Goal: Task Accomplishment & Management: Use online tool/utility

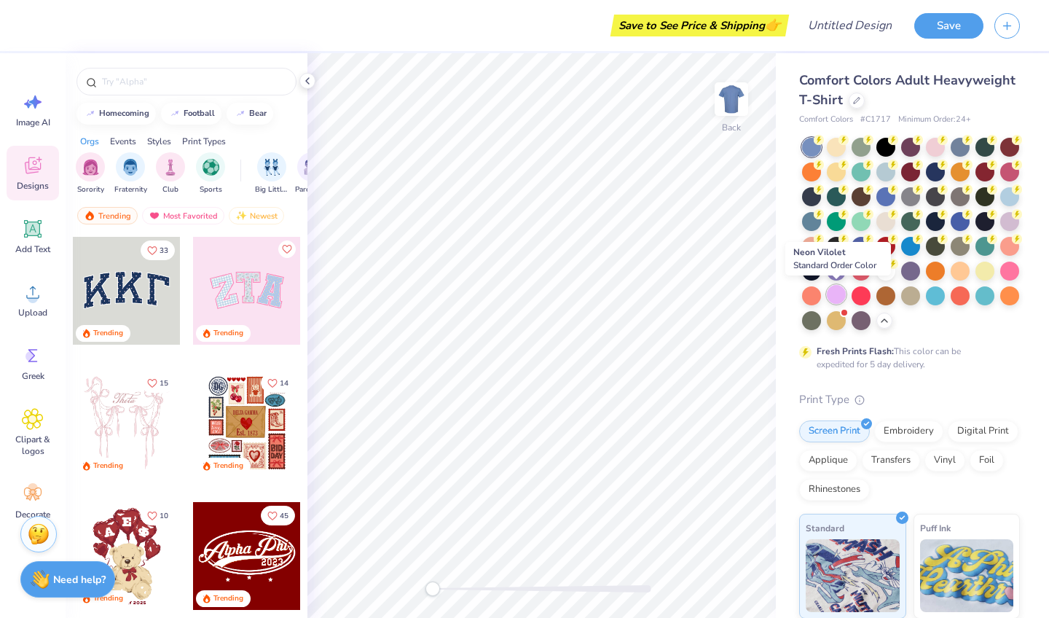
click at [836, 295] on div at bounding box center [836, 294] width 19 height 19
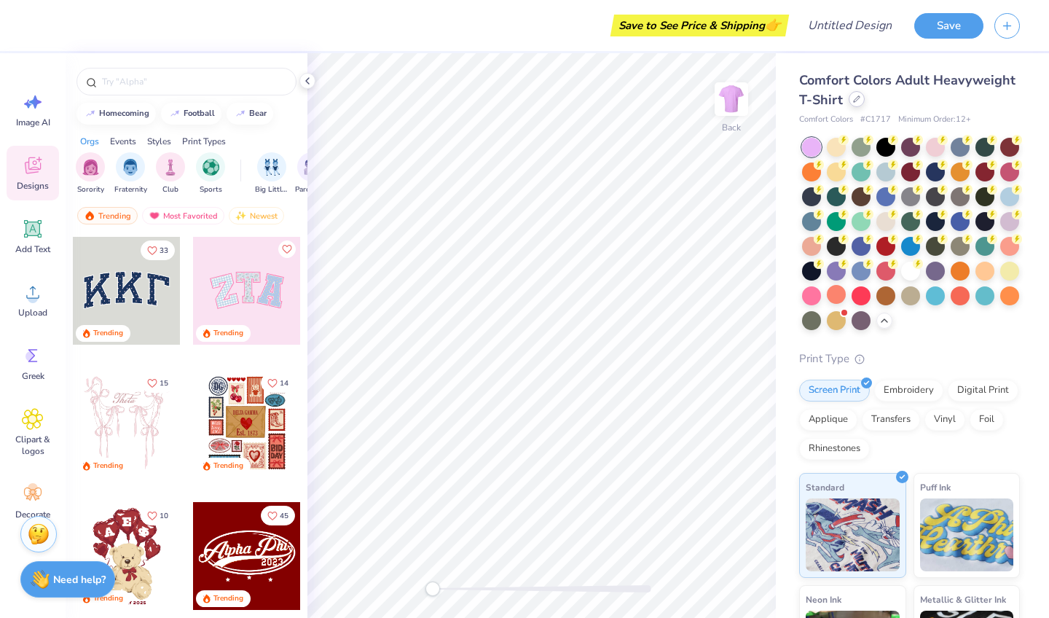
click at [856, 101] on icon at bounding box center [856, 98] width 7 height 7
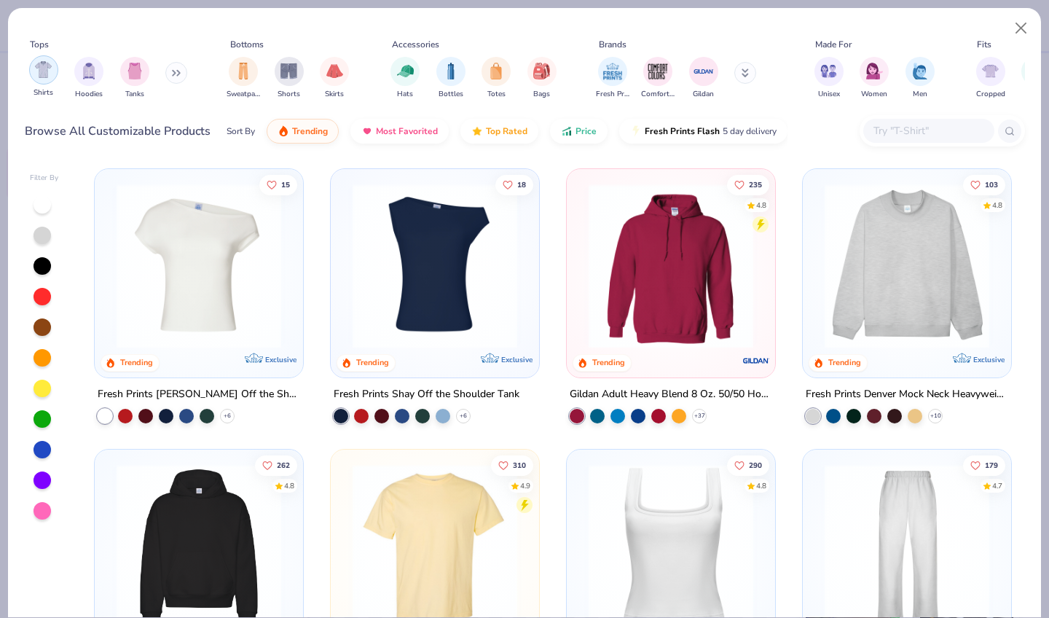
click at [41, 64] on img "filter for Shirts" at bounding box center [43, 69] width 17 height 17
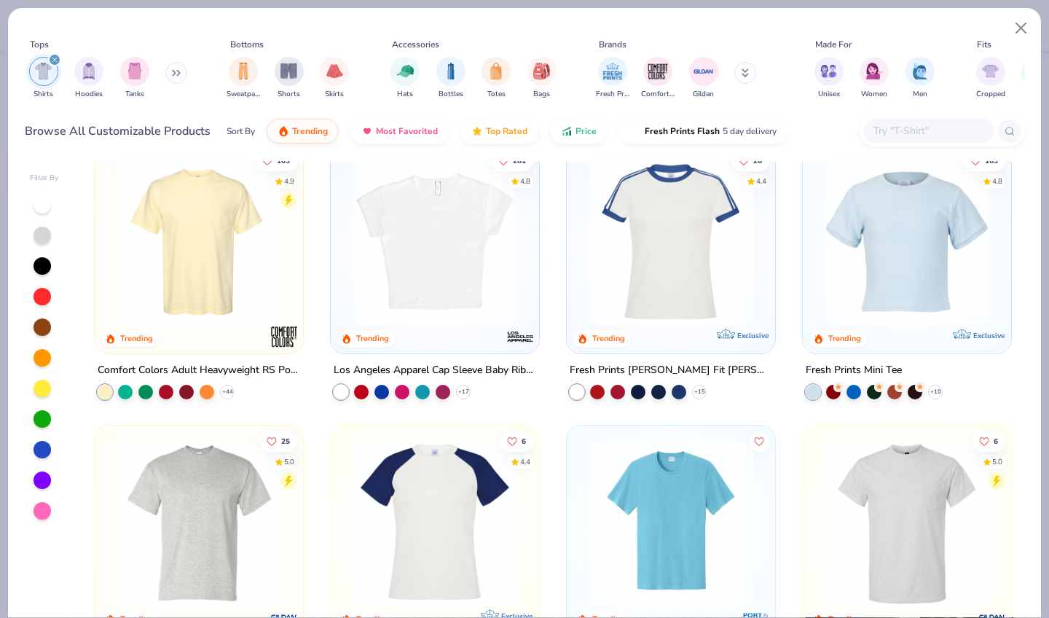
scroll to position [294, 0]
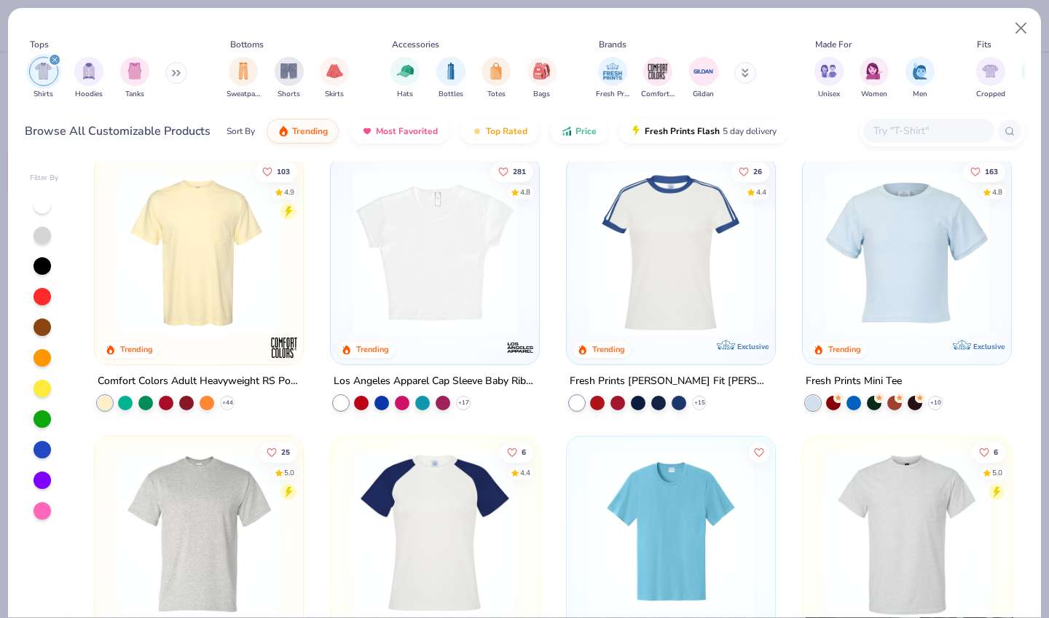
click at [454, 292] on img at bounding box center [434, 253] width 179 height 165
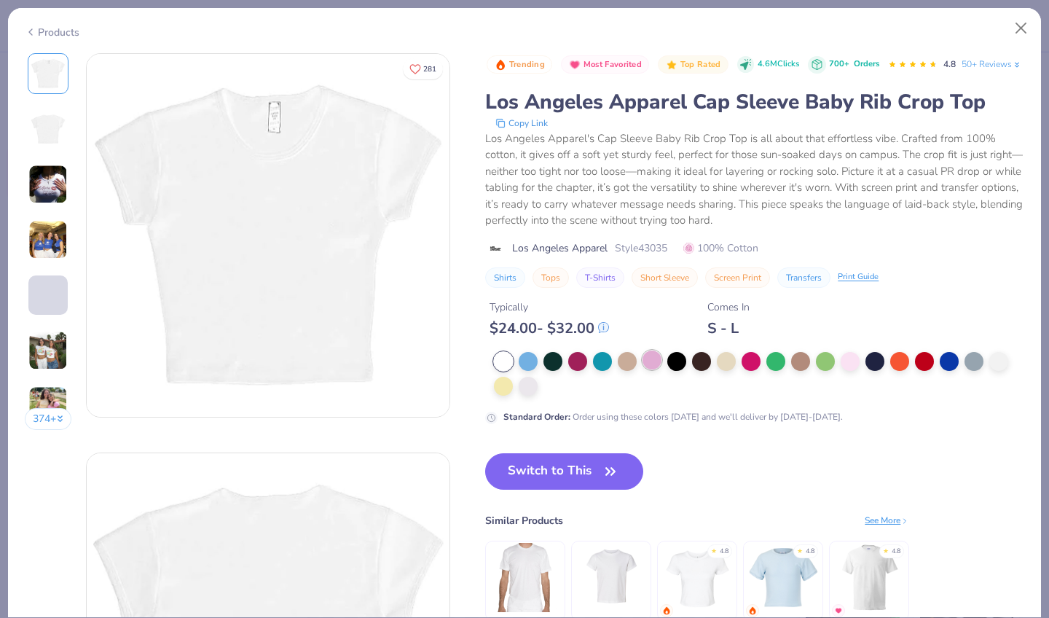
click at [643, 353] on div at bounding box center [652, 360] width 19 height 19
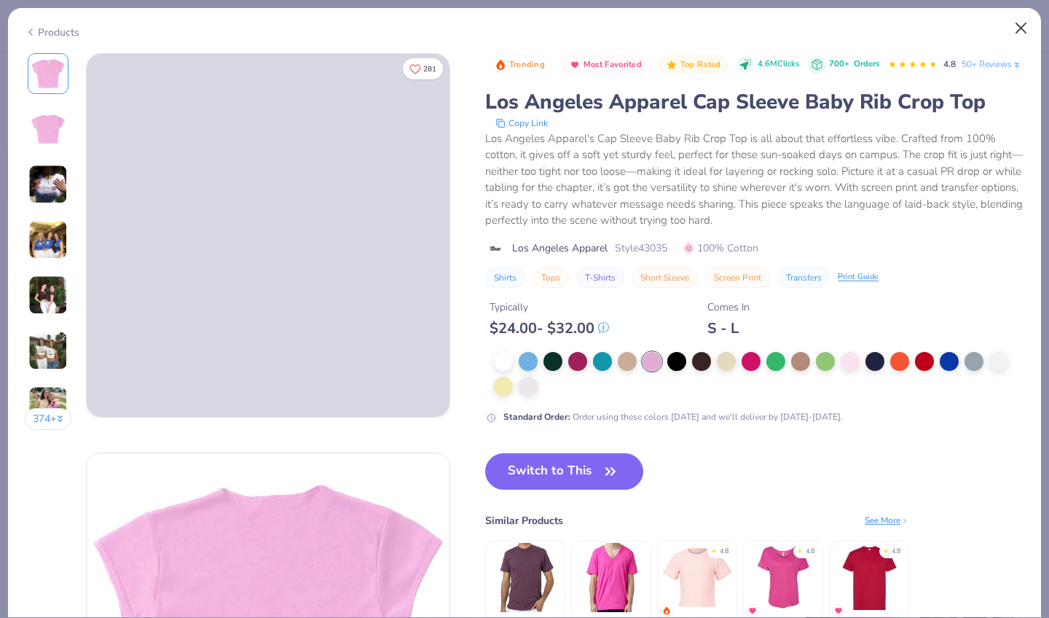
click at [1022, 21] on button "Close" at bounding box center [1022, 29] width 28 height 28
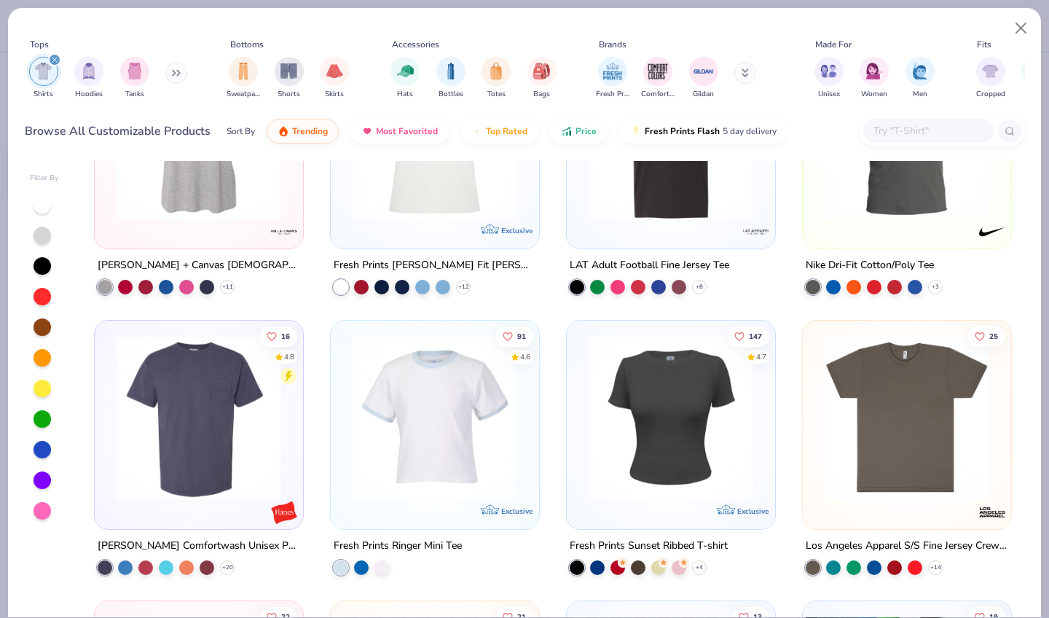
scroll to position [1114, 0]
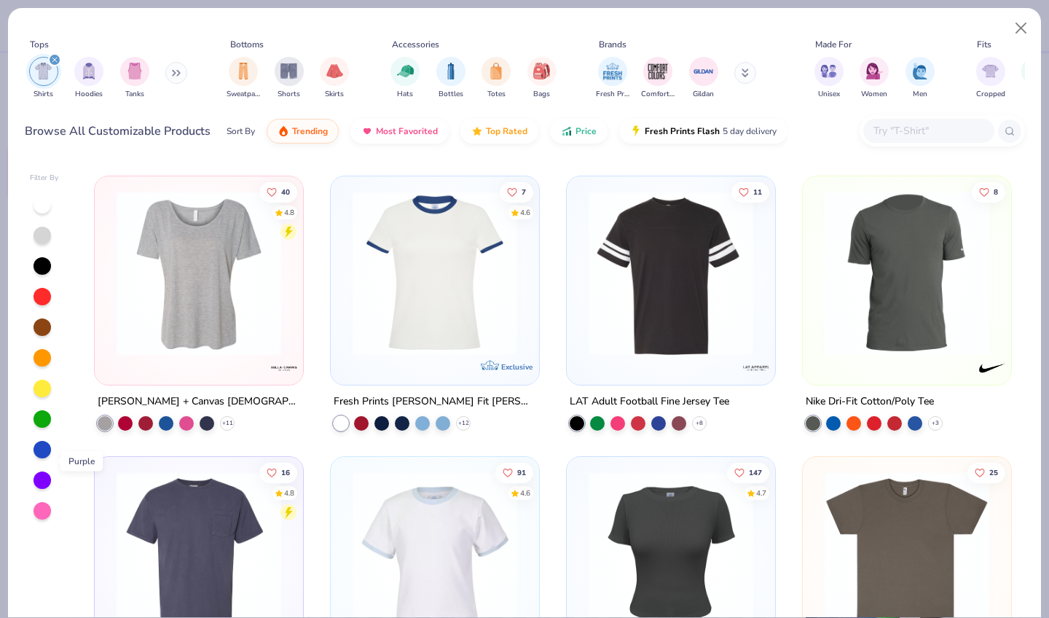
click at [43, 472] on div at bounding box center [42, 480] width 17 height 17
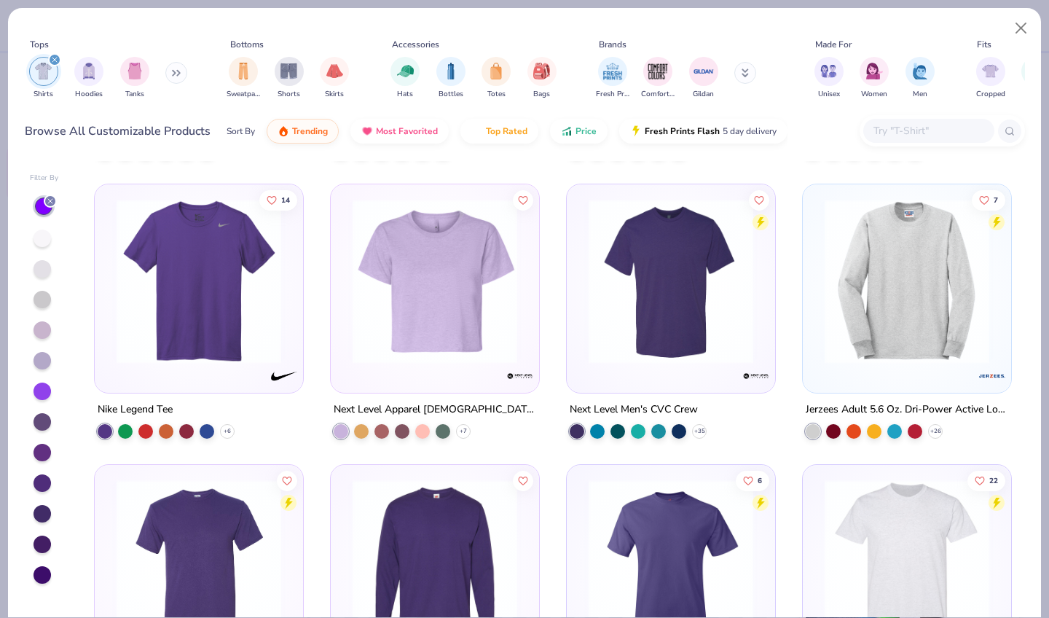
scroll to position [2510, 0]
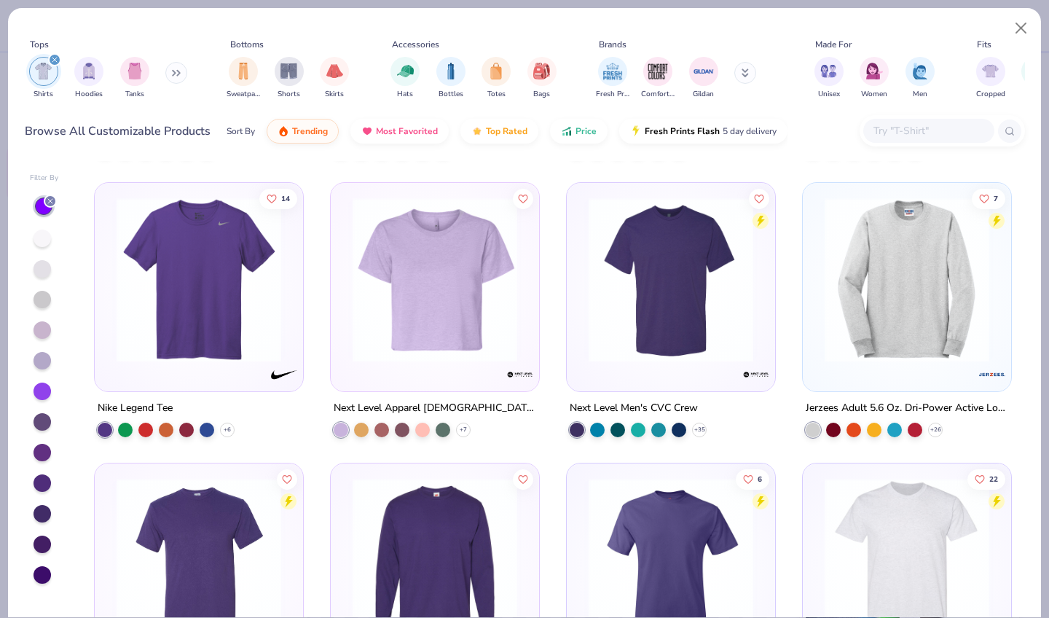
click at [403, 313] on img at bounding box center [434, 280] width 179 height 165
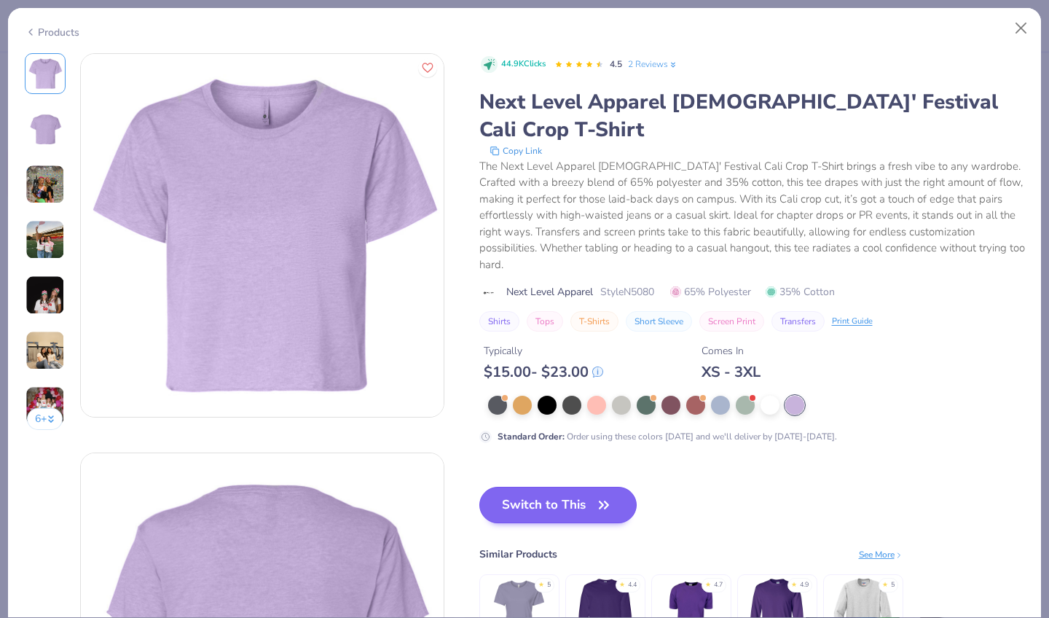
click at [594, 495] on icon "button" at bounding box center [604, 505] width 20 height 20
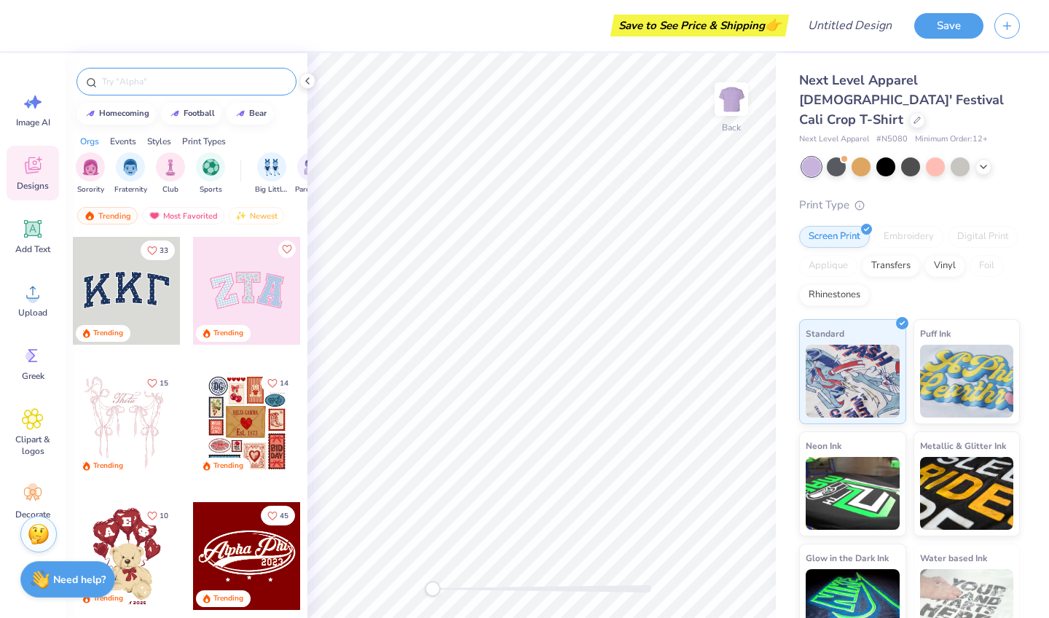
click at [157, 82] on input "text" at bounding box center [194, 81] width 187 height 15
type input "birthday"
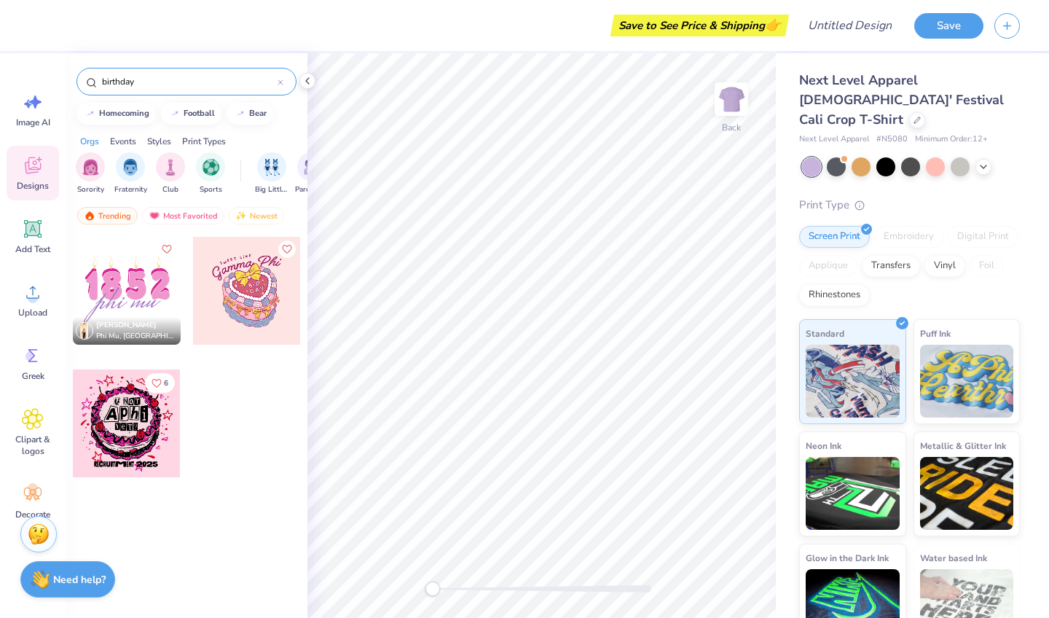
drag, startPoint x: 146, startPoint y: 82, endPoint x: 88, endPoint y: 79, distance: 58.4
click at [88, 79] on div "birthday" at bounding box center [187, 82] width 220 height 28
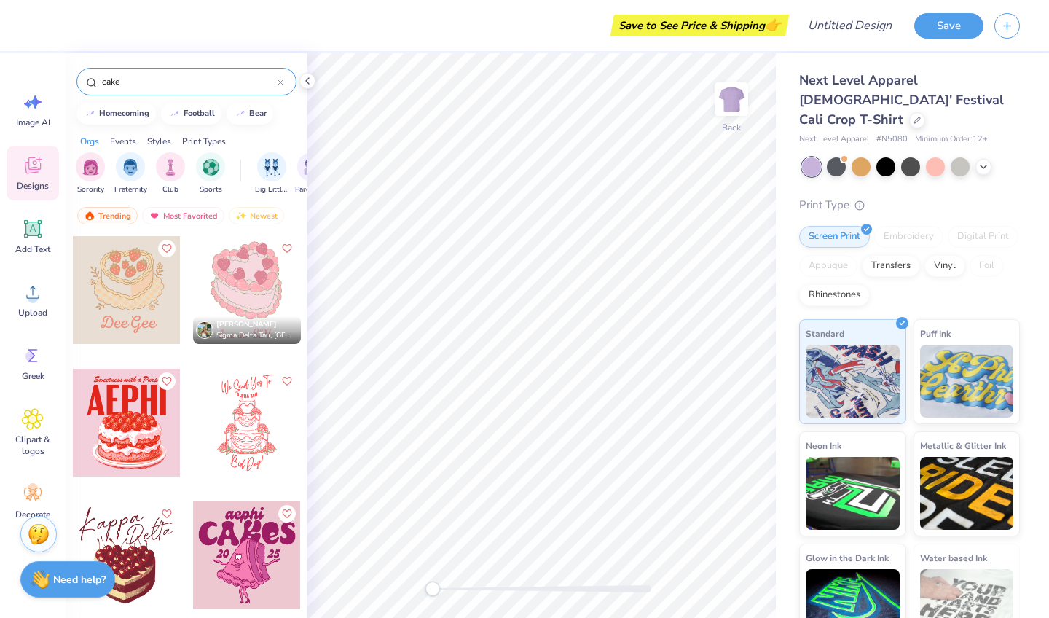
scroll to position [128, 0]
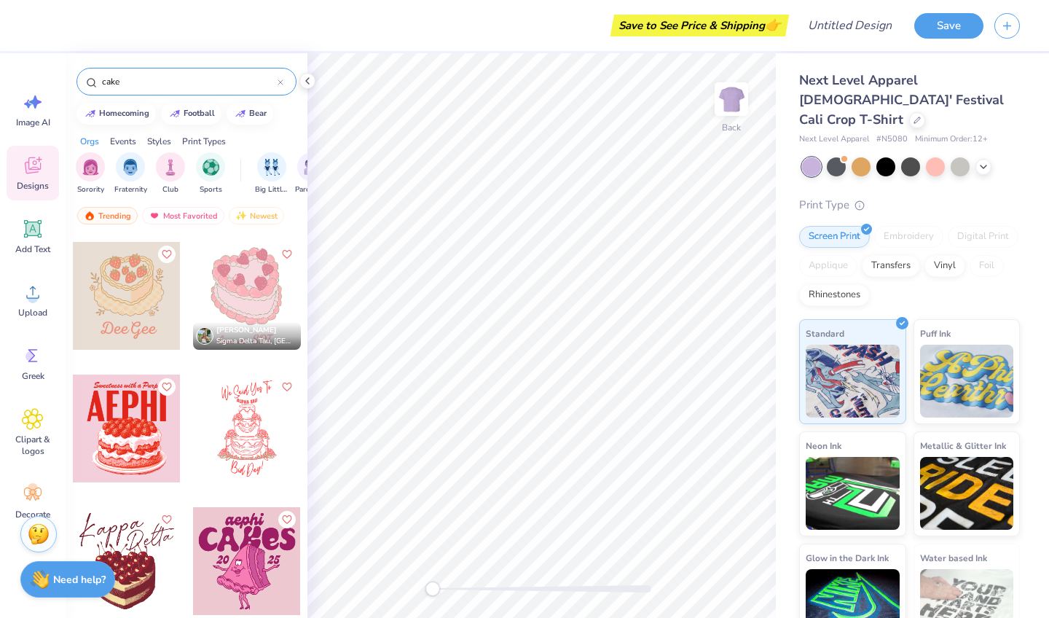
type input "cake"
click at [276, 441] on div at bounding box center [247, 429] width 108 height 108
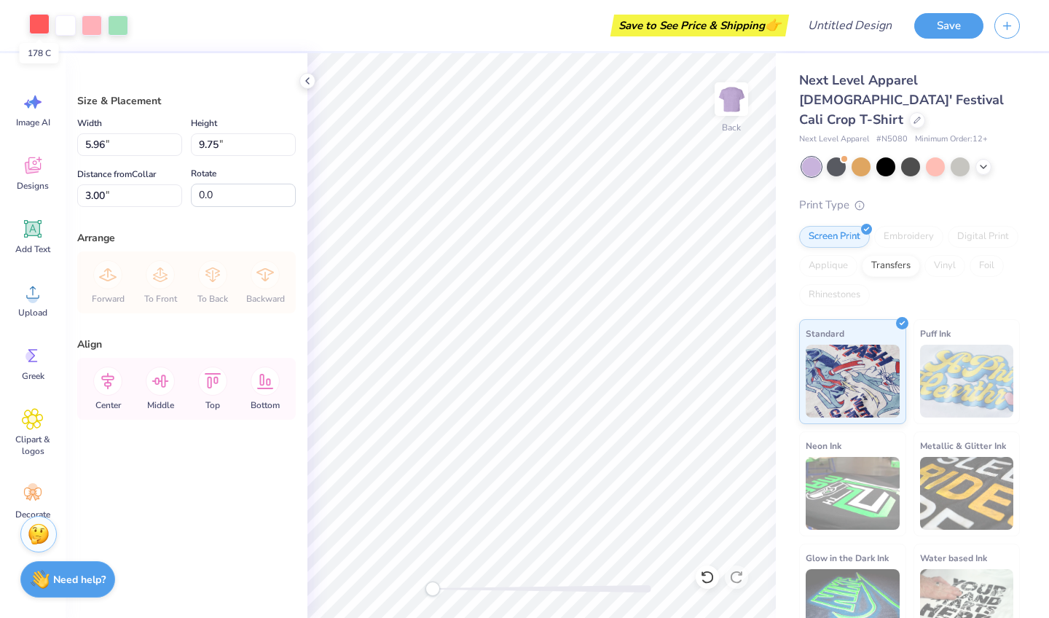
click at [39, 21] on div at bounding box center [39, 24] width 20 height 20
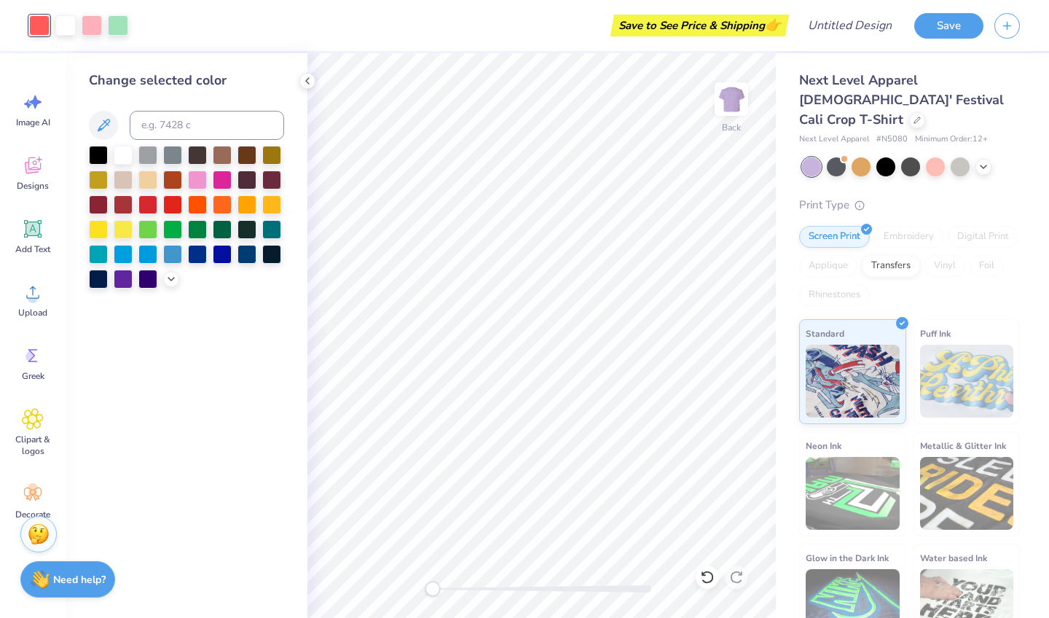
click at [186, 259] on div at bounding box center [186, 217] width 195 height 143
click at [174, 259] on div at bounding box center [172, 252] width 19 height 19
click at [222, 255] on div at bounding box center [222, 252] width 19 height 19
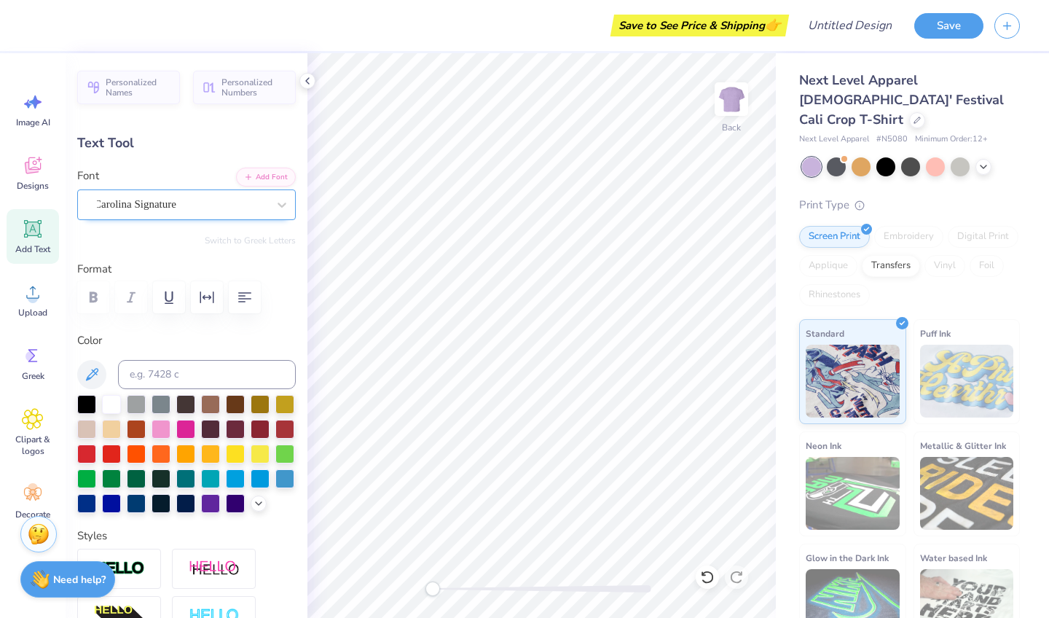
click at [238, 203] on div "Carolina Signature" at bounding box center [181, 204] width 176 height 23
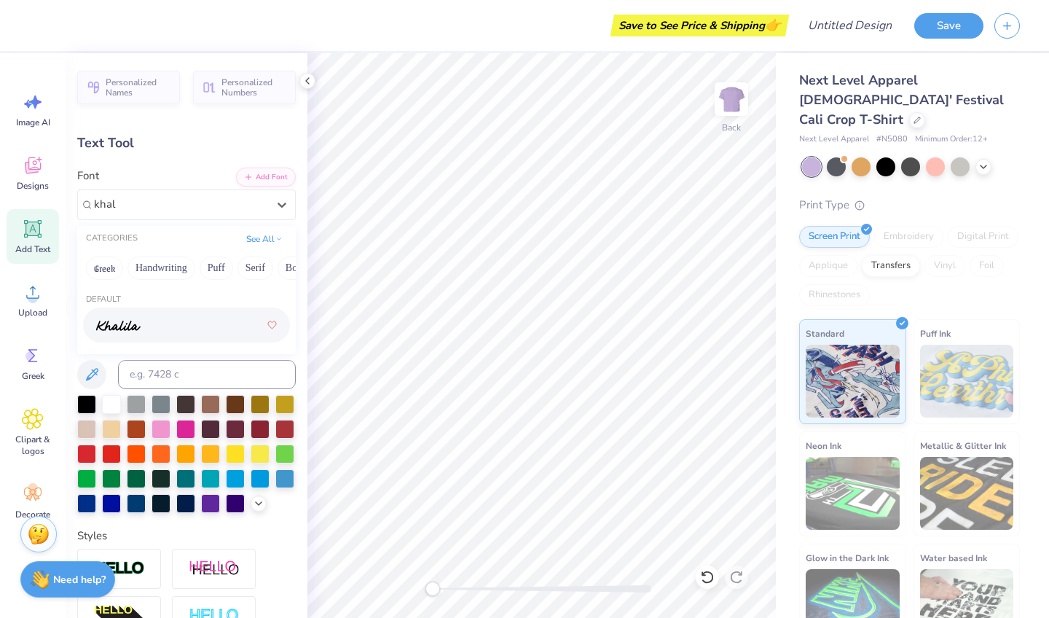
click at [222, 337] on div at bounding box center [186, 325] width 181 height 26
type input "khal"
type input "3.28"
type input "1.70"
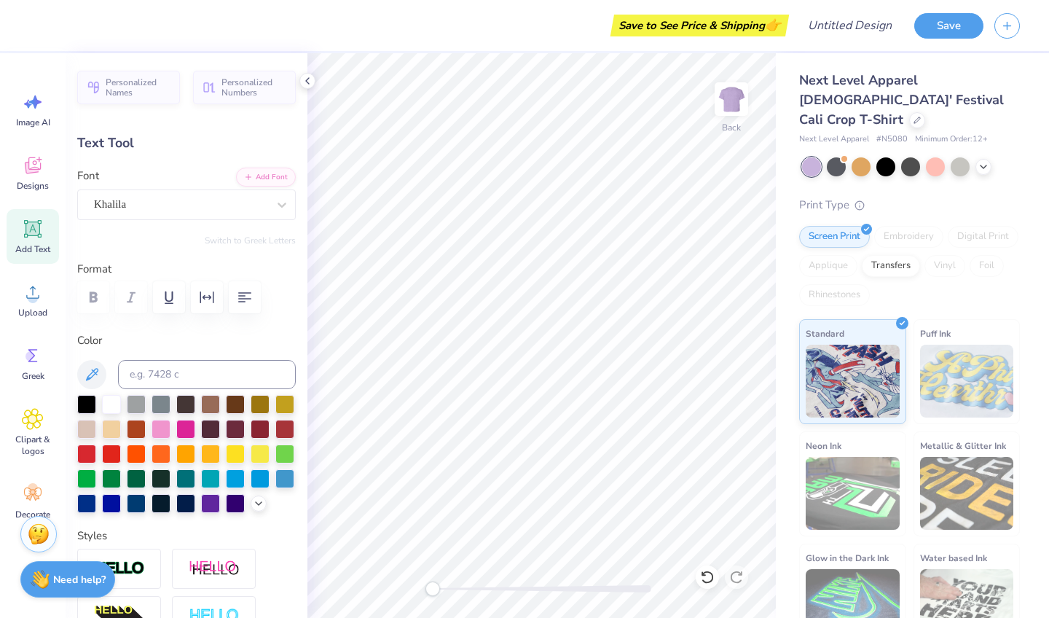
type input "11.06"
type input "0.0"
click at [603, 592] on div "Back" at bounding box center [542, 335] width 469 height 565
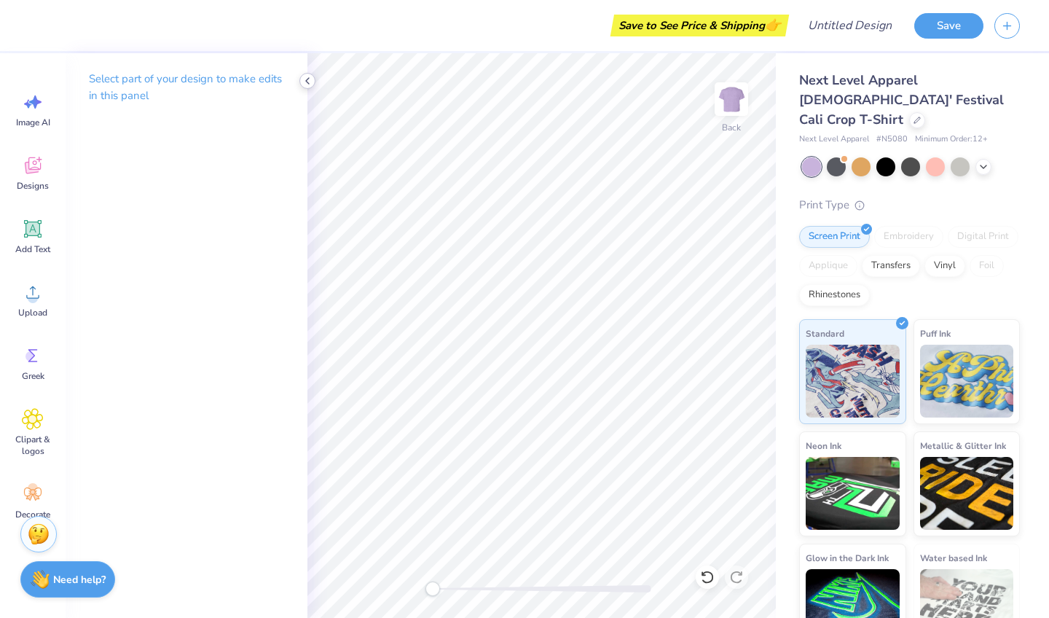
click at [305, 77] on icon at bounding box center [308, 81] width 12 height 12
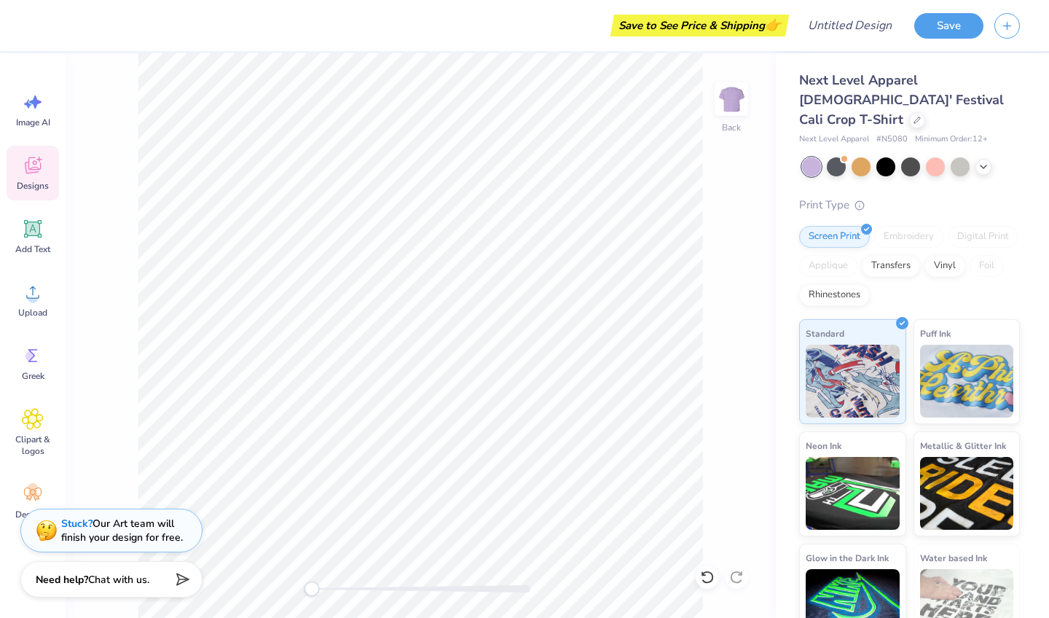
click at [37, 173] on icon at bounding box center [33, 166] width 22 height 22
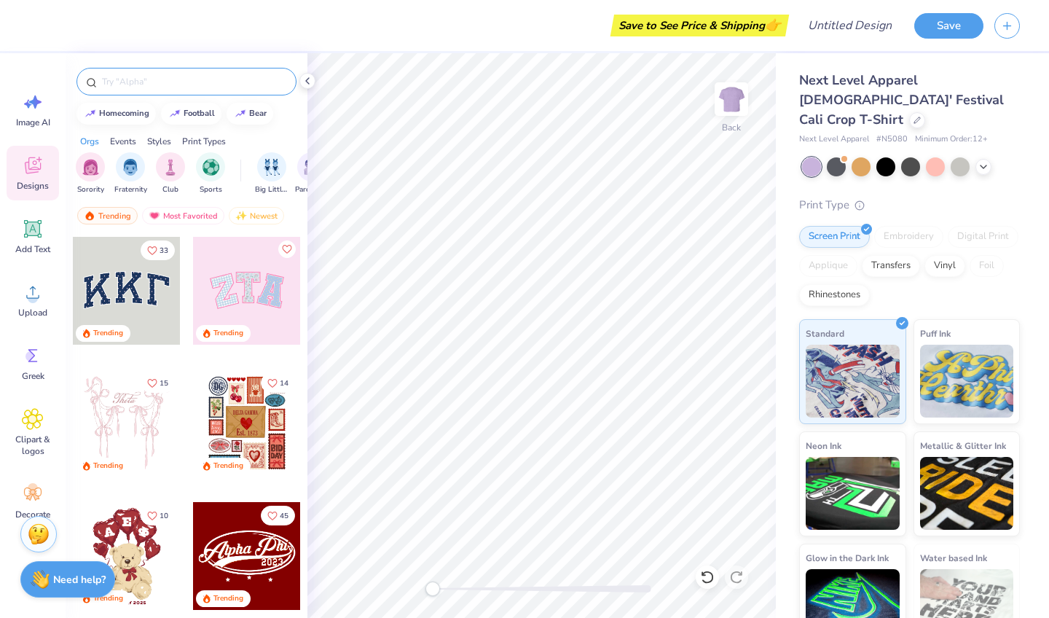
click at [193, 79] on input "text" at bounding box center [194, 81] width 187 height 15
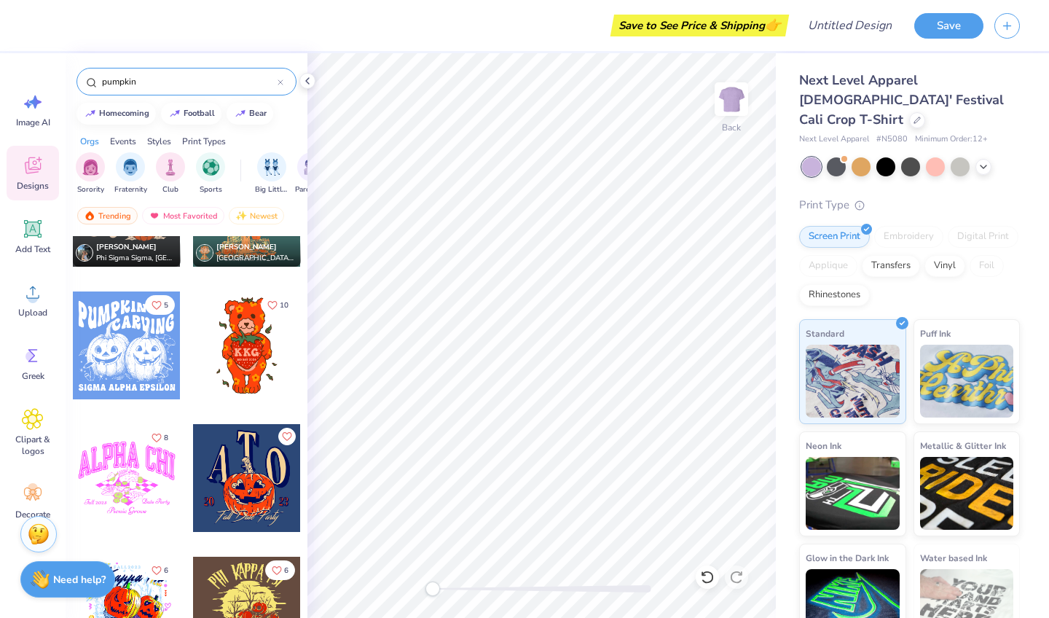
scroll to position [1403, 0]
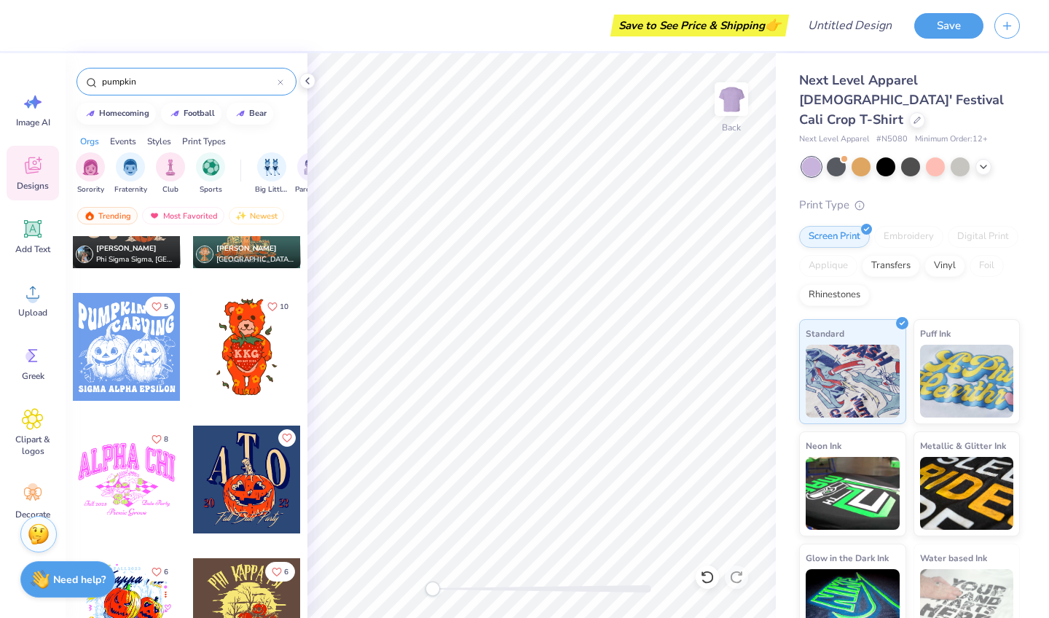
type input "pumpkin"
click at [138, 485] on div at bounding box center [127, 480] width 108 height 108
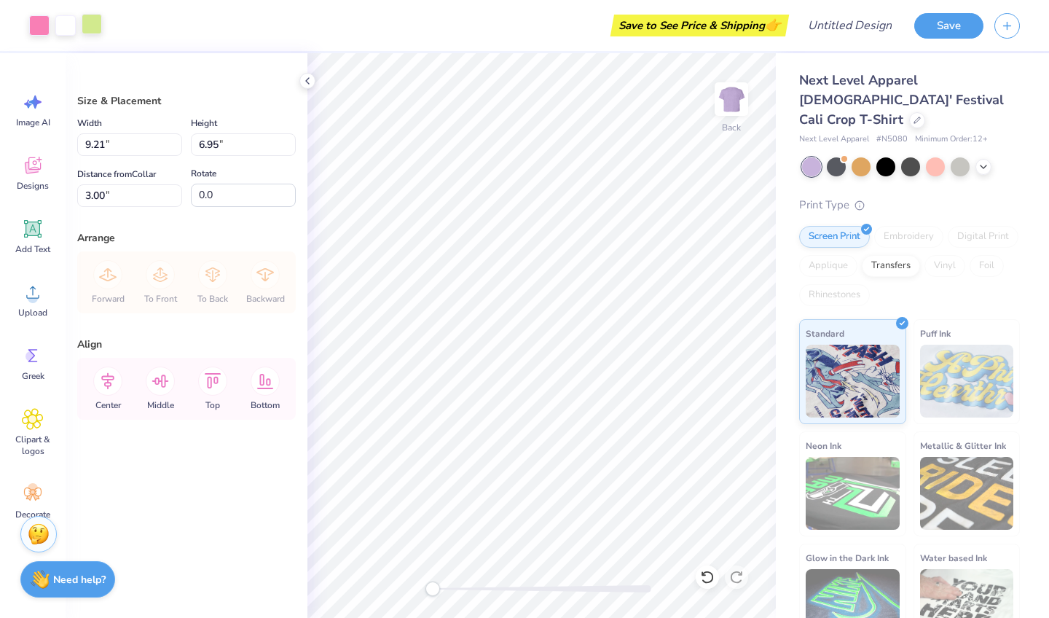
click at [94, 26] on div at bounding box center [92, 24] width 20 height 20
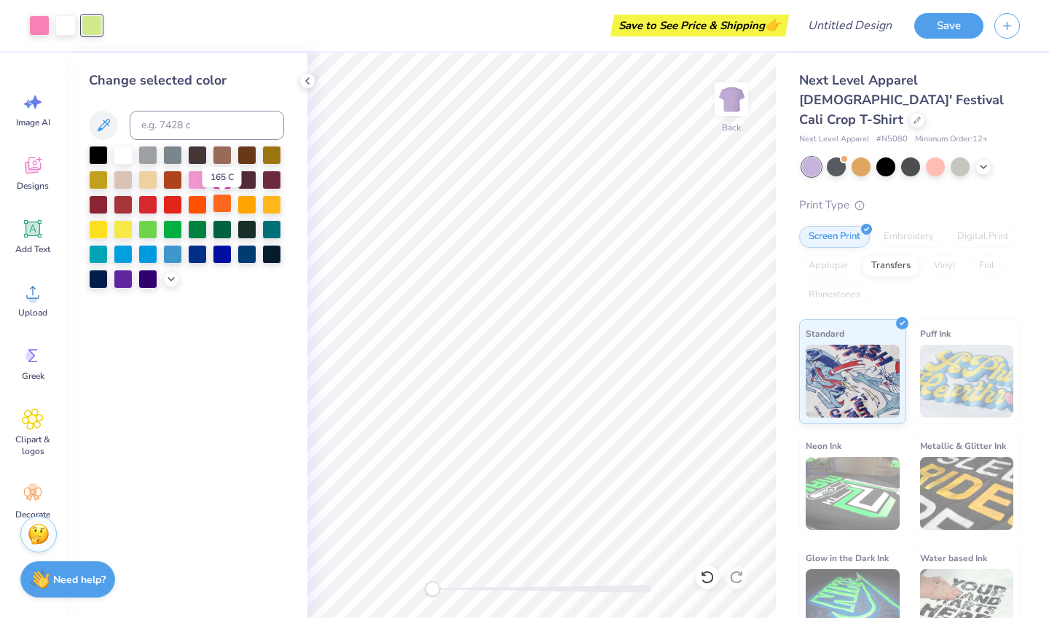
click at [228, 206] on div at bounding box center [222, 203] width 19 height 19
click at [247, 206] on div at bounding box center [247, 203] width 19 height 19
click at [165, 282] on icon at bounding box center [171, 278] width 12 height 12
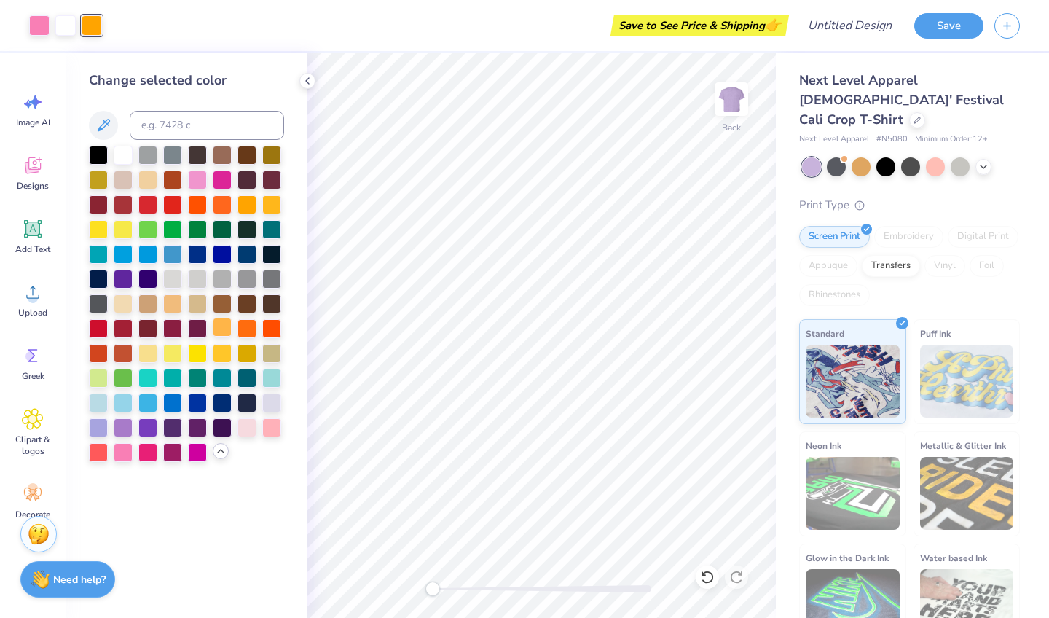
click at [224, 333] on div at bounding box center [222, 327] width 19 height 19
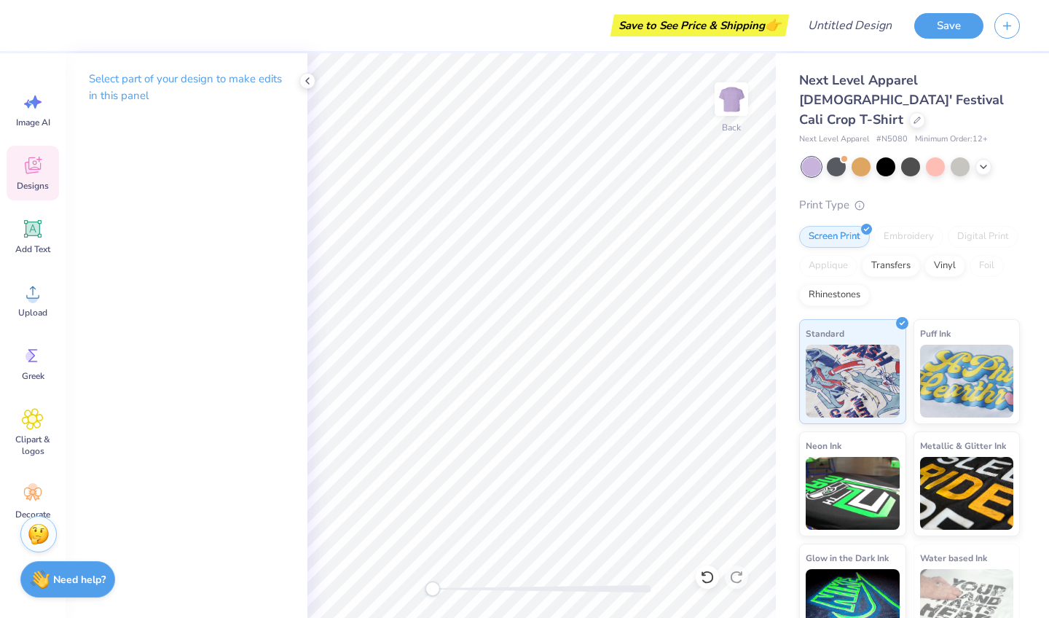
click at [44, 166] on div "Designs" at bounding box center [33, 173] width 52 height 55
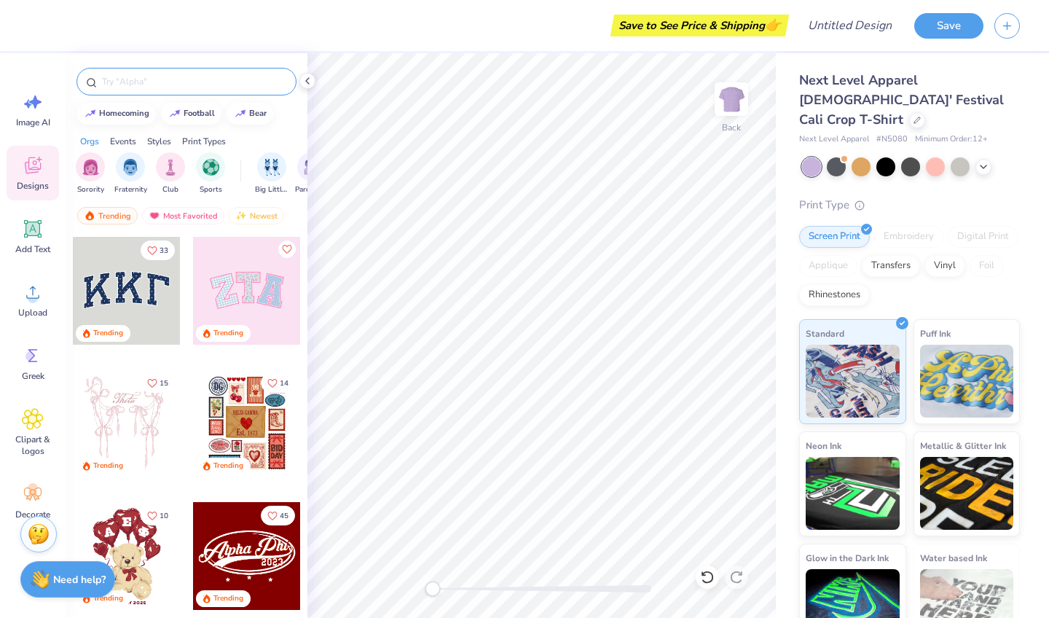
click at [142, 79] on input "text" at bounding box center [194, 81] width 187 height 15
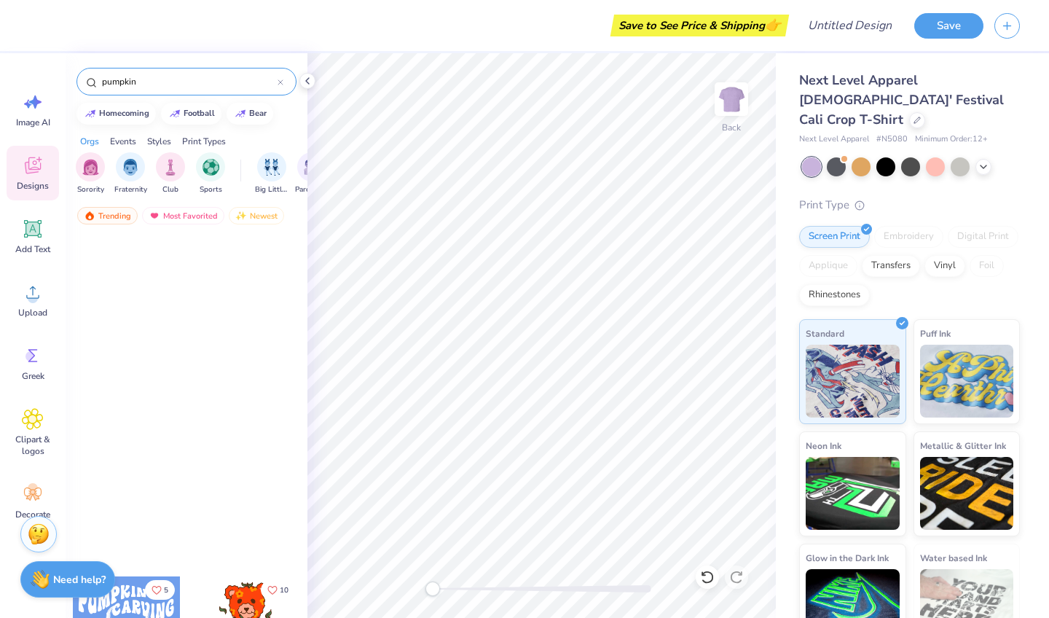
scroll to position [1686, 0]
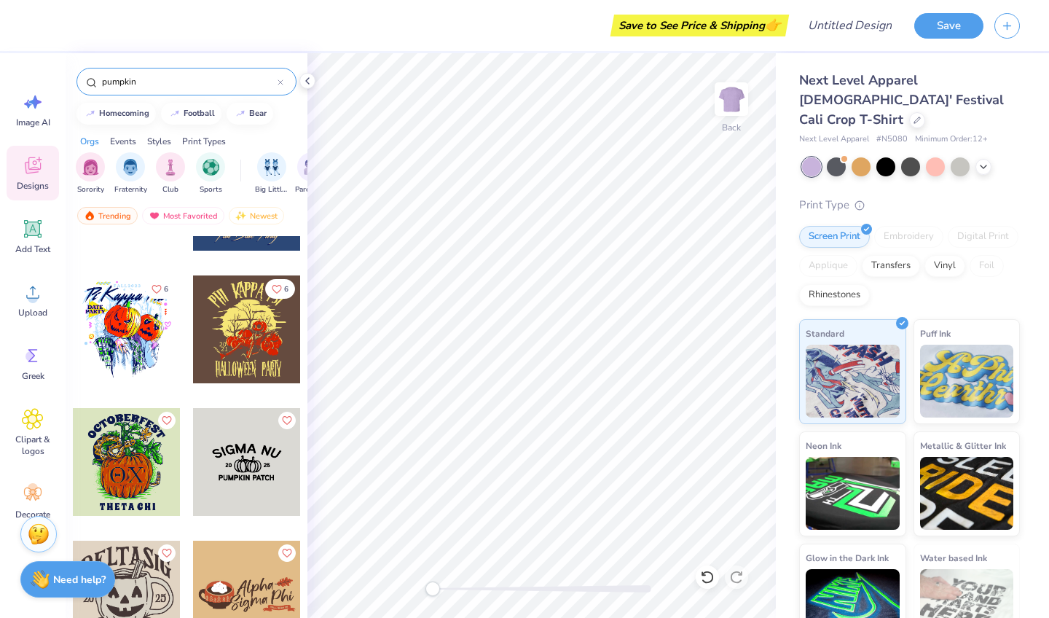
type input "pumpkin"
click at [227, 466] on div at bounding box center [247, 462] width 108 height 108
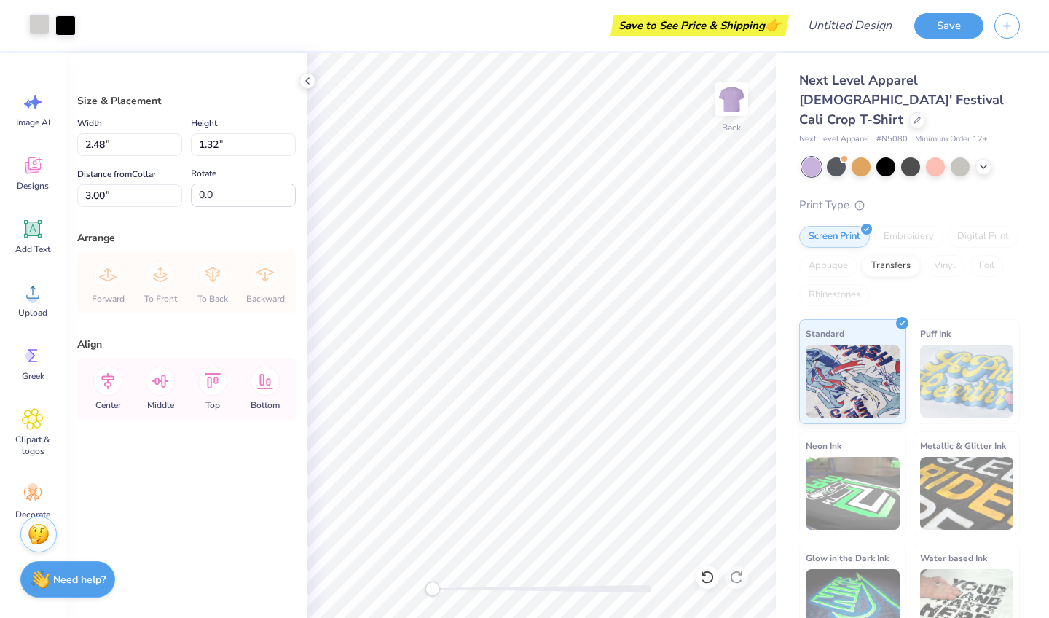
click at [45, 22] on div at bounding box center [39, 24] width 20 height 20
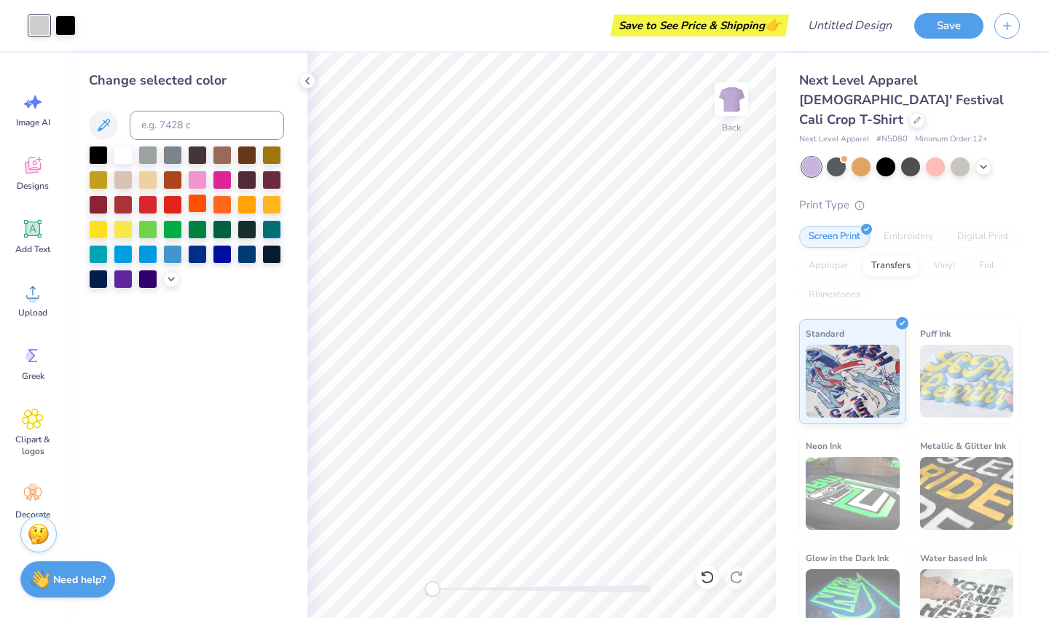
click at [197, 212] on div at bounding box center [197, 203] width 19 height 19
click at [171, 283] on icon at bounding box center [171, 278] width 12 height 12
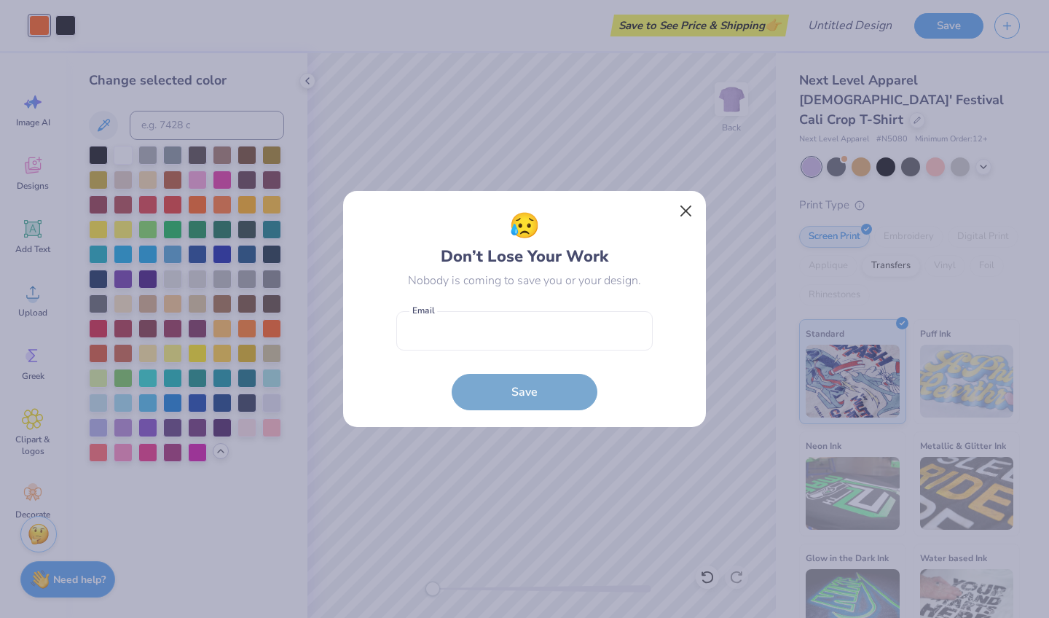
click at [688, 206] on button "Close" at bounding box center [687, 212] width 28 height 28
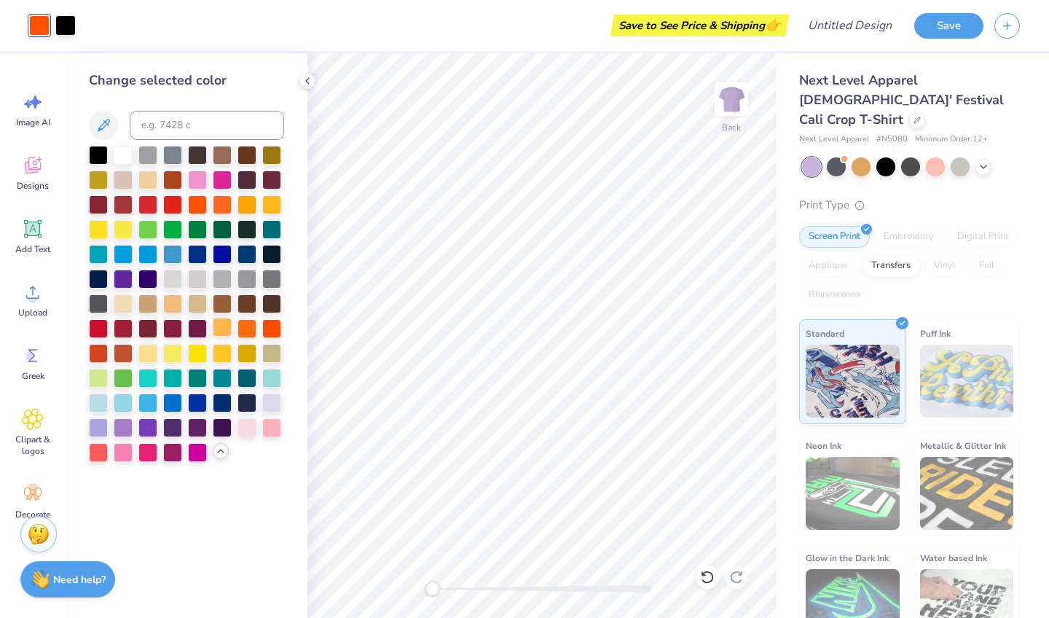
click at [218, 335] on div at bounding box center [222, 327] width 19 height 19
click at [915, 116] on icon at bounding box center [918, 119] width 6 height 6
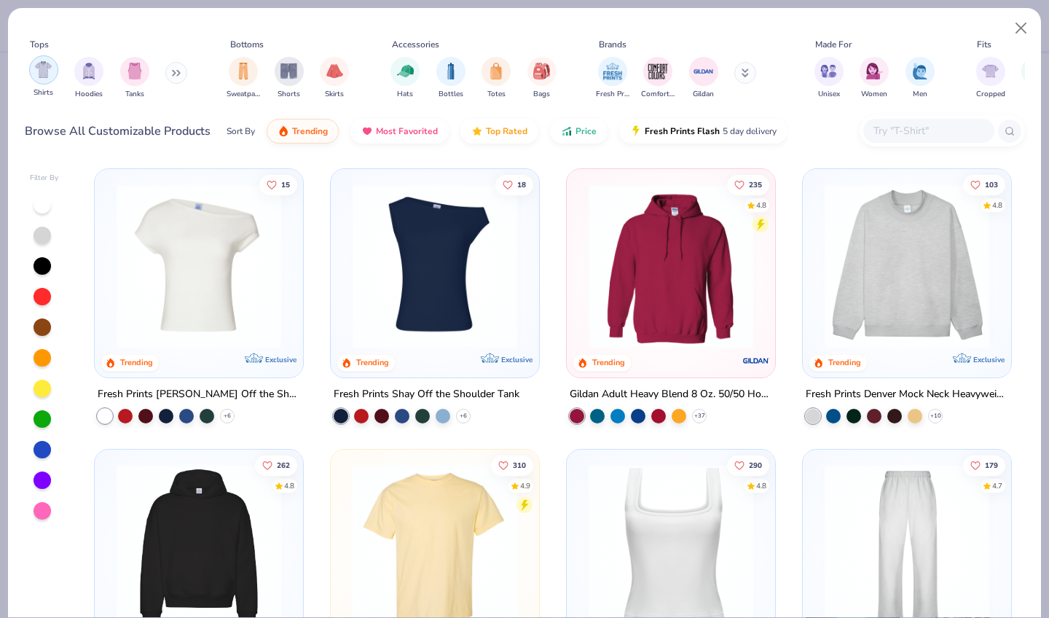
click at [35, 61] on img "filter for Shirts" at bounding box center [43, 69] width 17 height 17
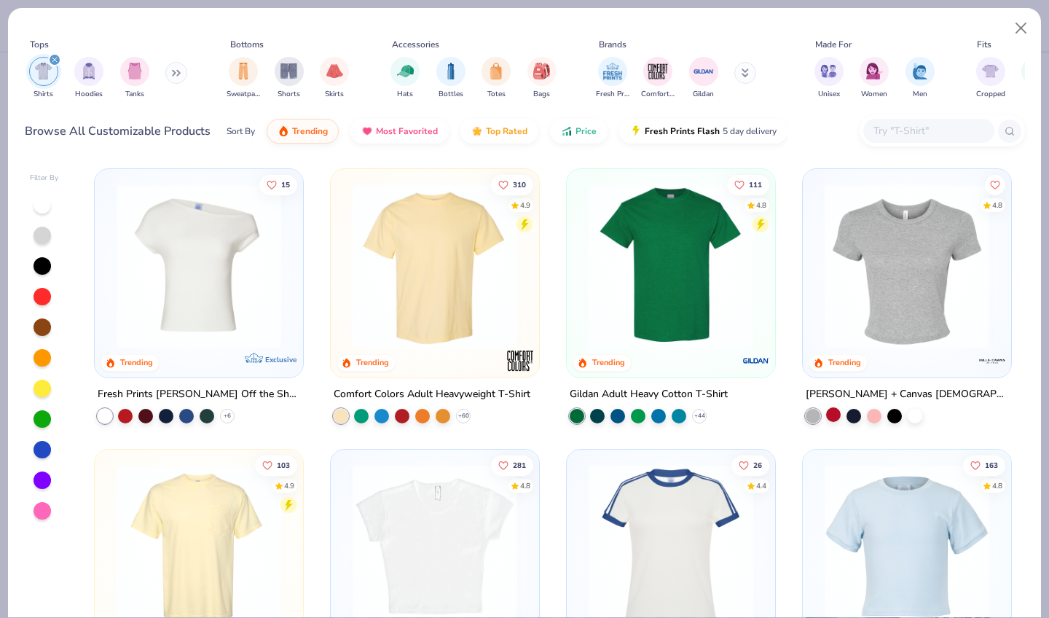
click at [832, 407] on div at bounding box center [833, 414] width 15 height 15
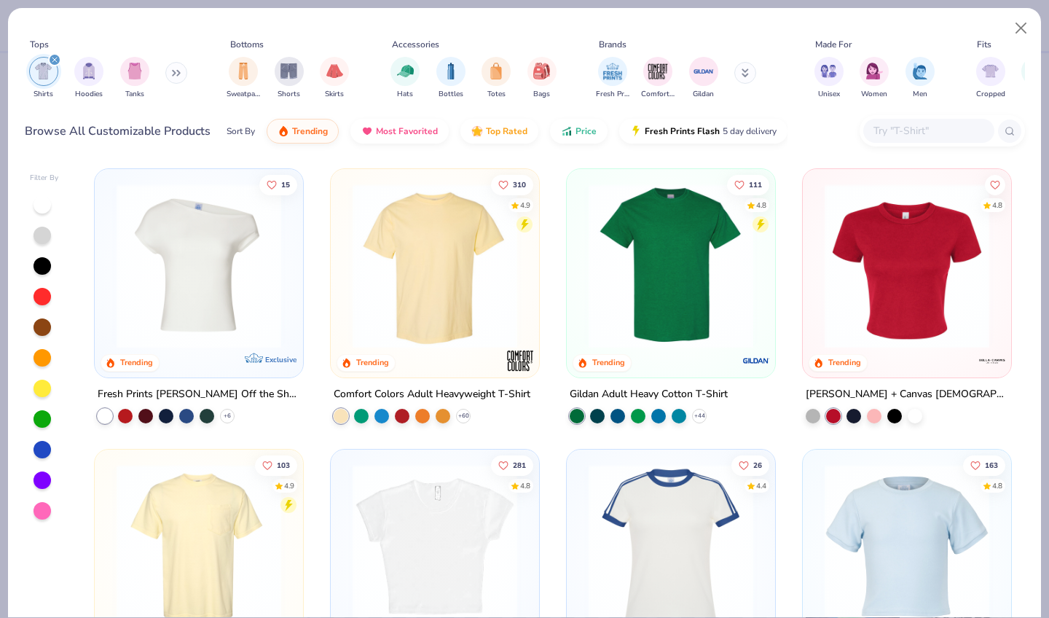
click at [845, 293] on img at bounding box center [907, 266] width 179 height 165
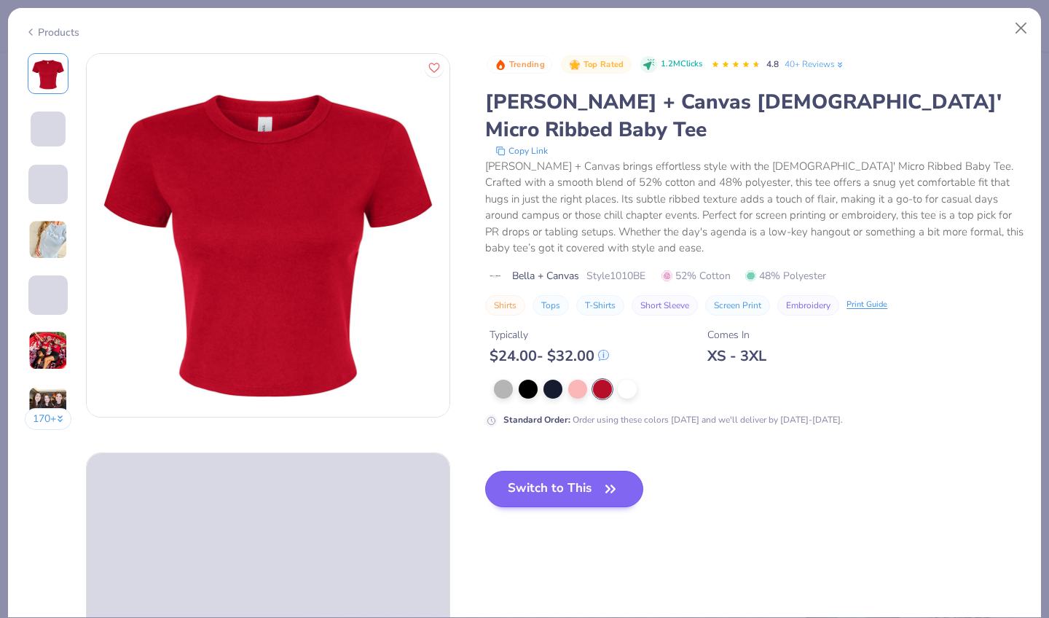
click at [499, 471] on button "Switch to This" at bounding box center [564, 489] width 158 height 36
click at [520, 471] on button "Switch to This" at bounding box center [564, 489] width 158 height 36
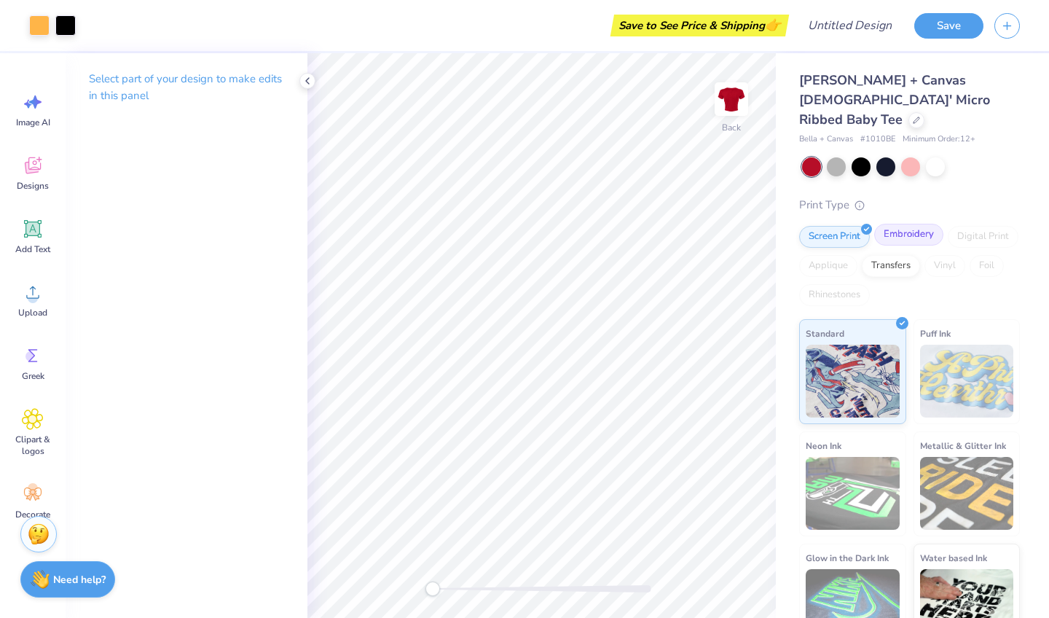
click at [911, 224] on div "Embroidery" at bounding box center [909, 235] width 69 height 22
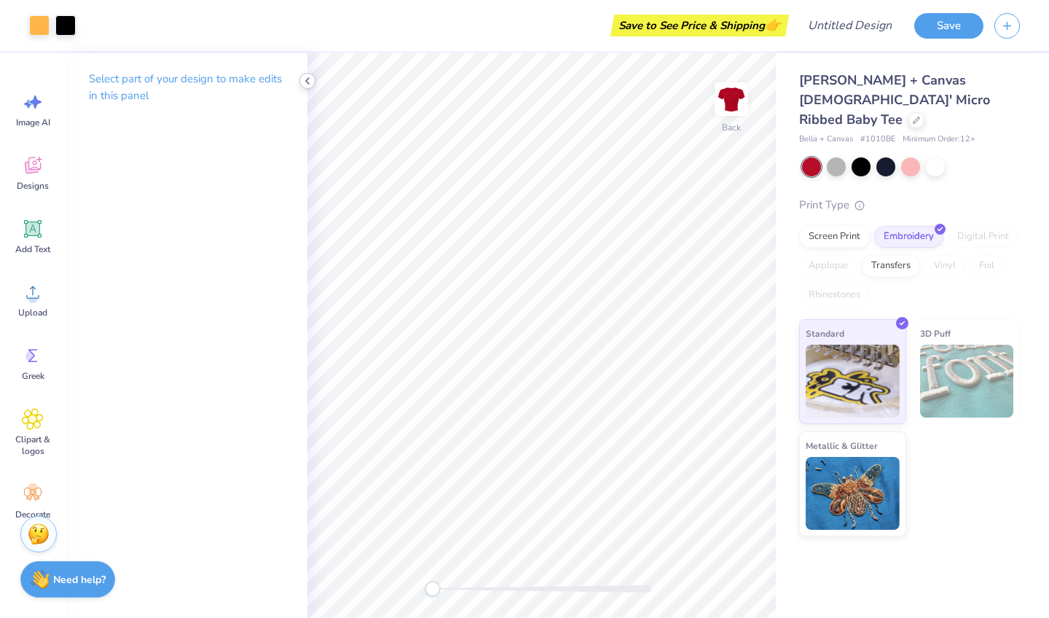
click at [305, 79] on icon at bounding box center [308, 81] width 12 height 12
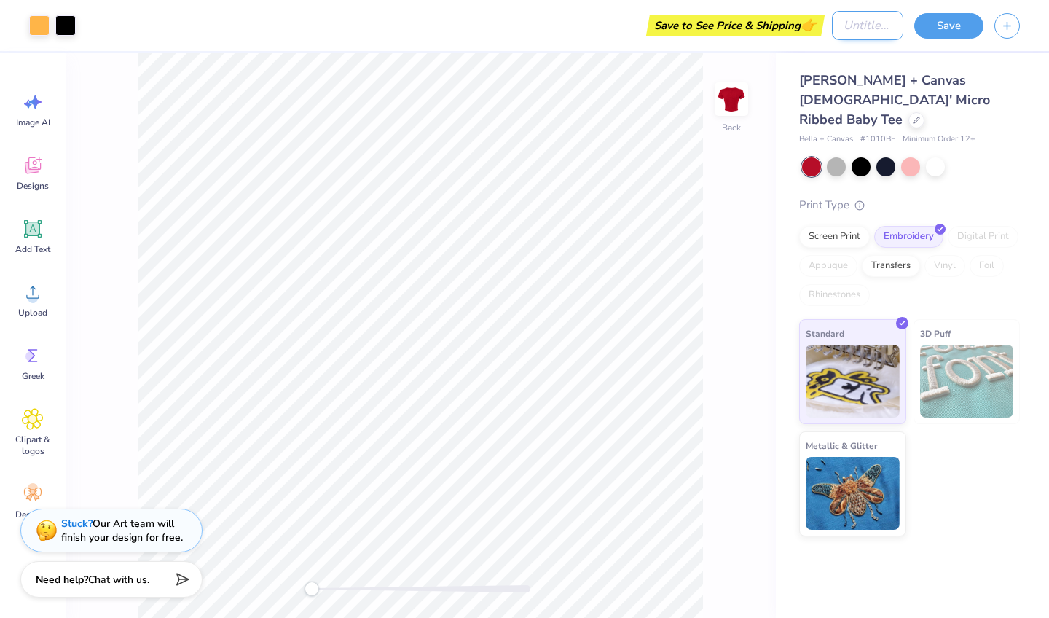
click at [844, 31] on input "Design Title" at bounding box center [867, 25] width 71 height 29
click at [998, 23] on button "button" at bounding box center [1008, 24] width 26 height 26
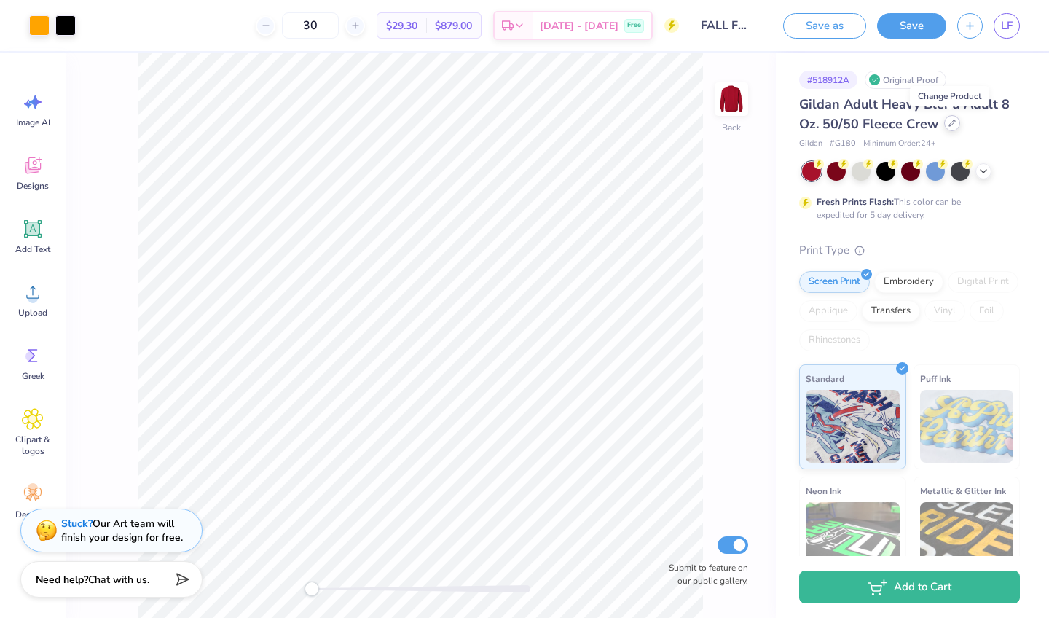
click at [949, 125] on icon at bounding box center [952, 123] width 7 height 7
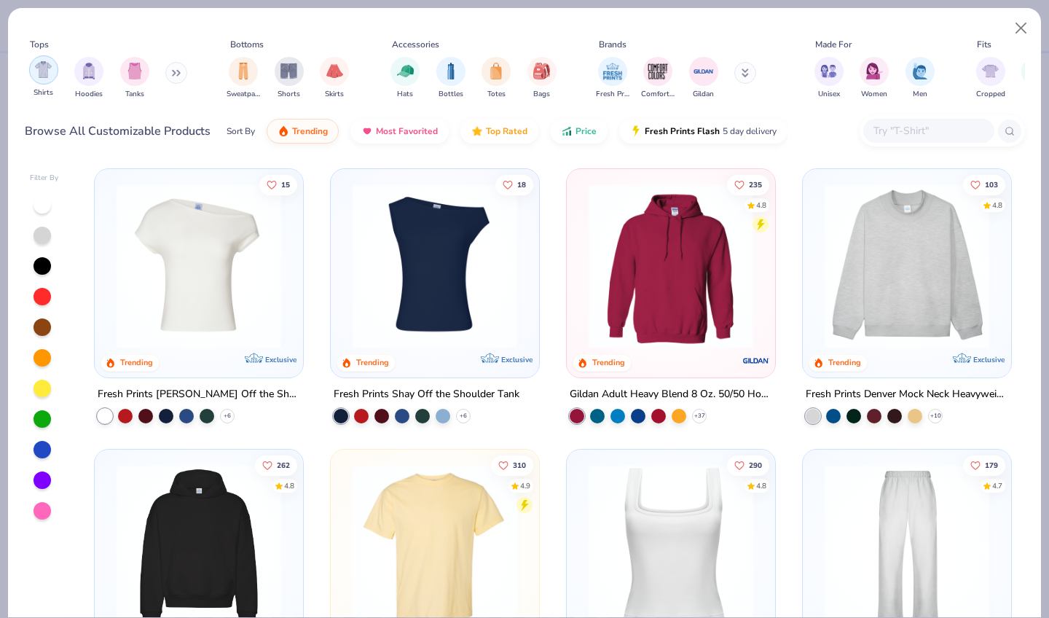
click at [50, 61] on img "filter for Shirts" at bounding box center [43, 69] width 17 height 17
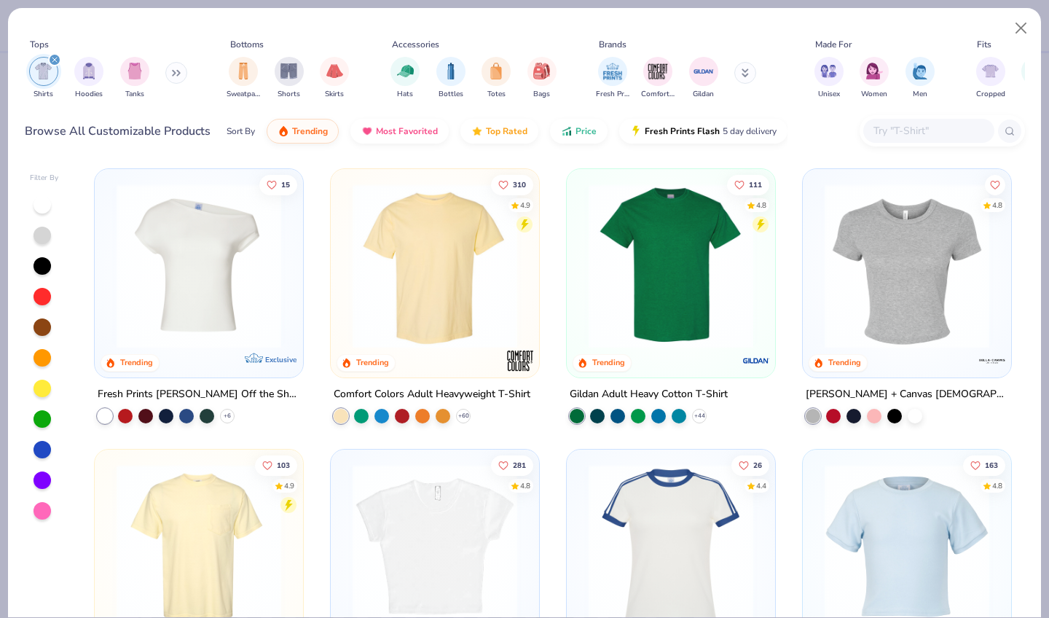
click at [880, 289] on img at bounding box center [907, 266] width 179 height 165
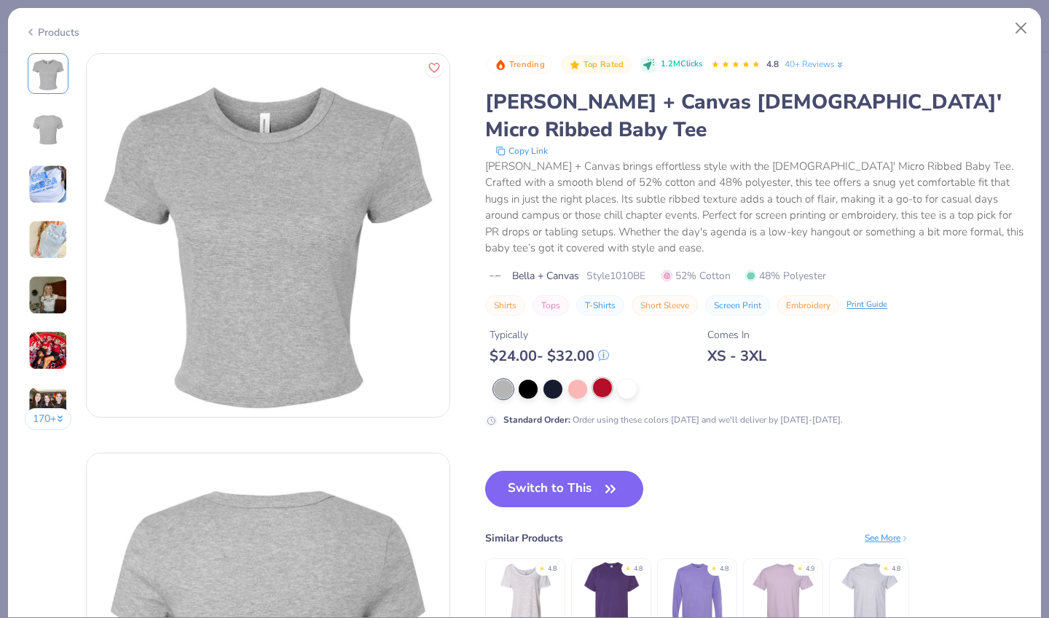
click at [593, 378] on div at bounding box center [602, 387] width 19 height 19
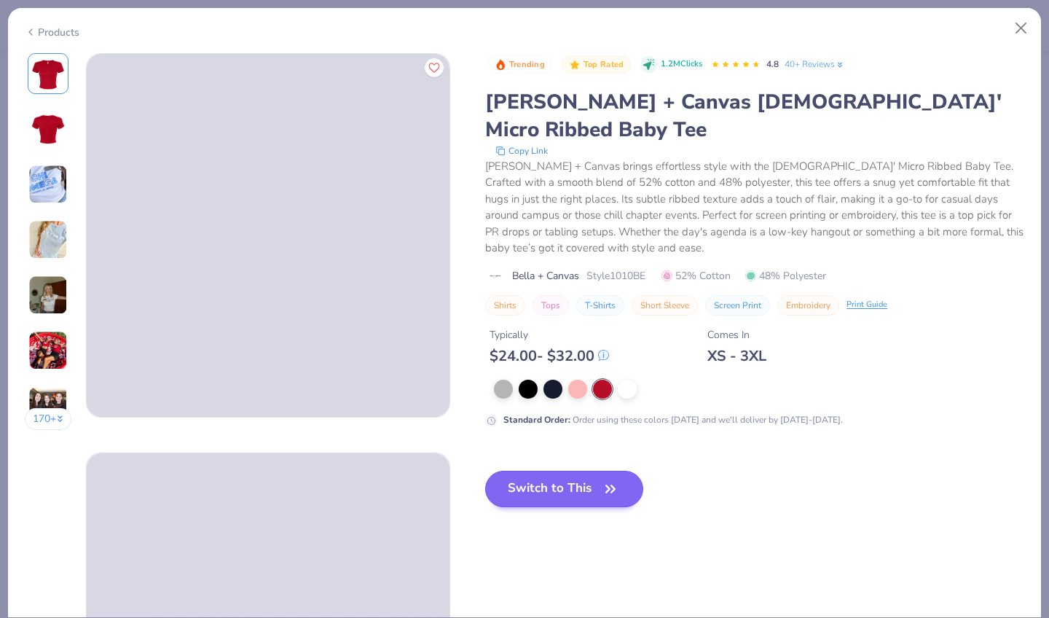
click at [491, 471] on button "Switch to This" at bounding box center [564, 489] width 158 height 36
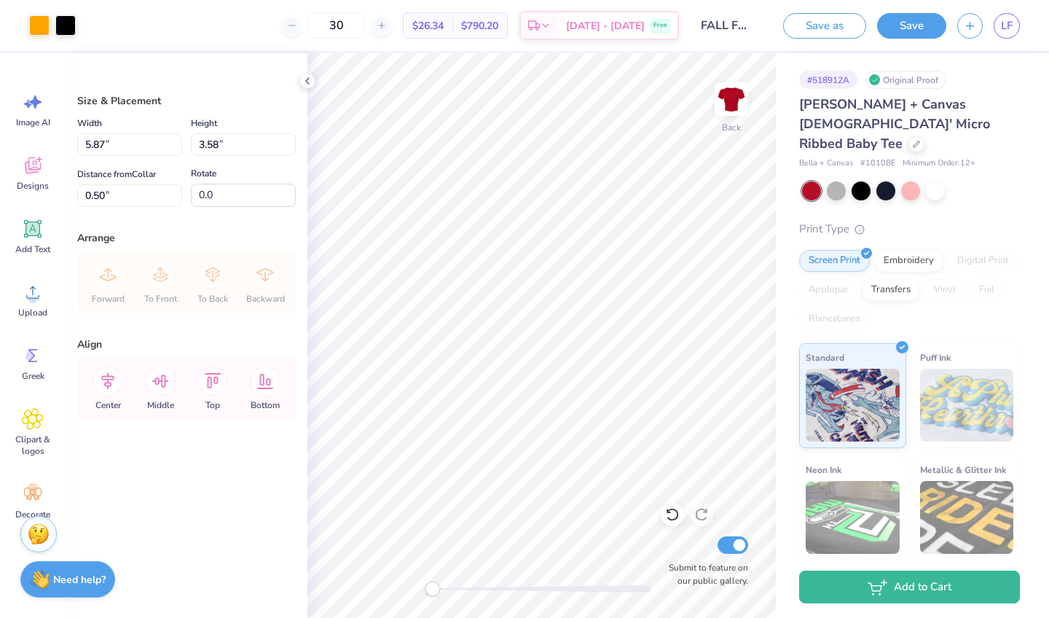
type input "4.07"
type input "2.48"
type input "3.00"
click at [909, 135] on div at bounding box center [917, 143] width 16 height 16
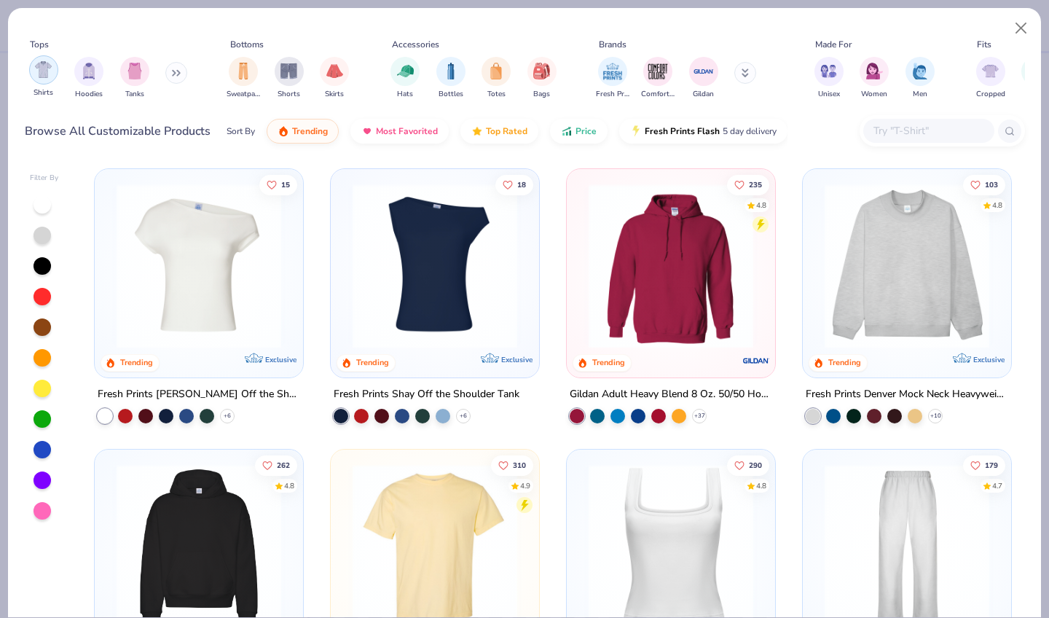
click at [45, 61] on img "filter for Shirts" at bounding box center [43, 69] width 17 height 17
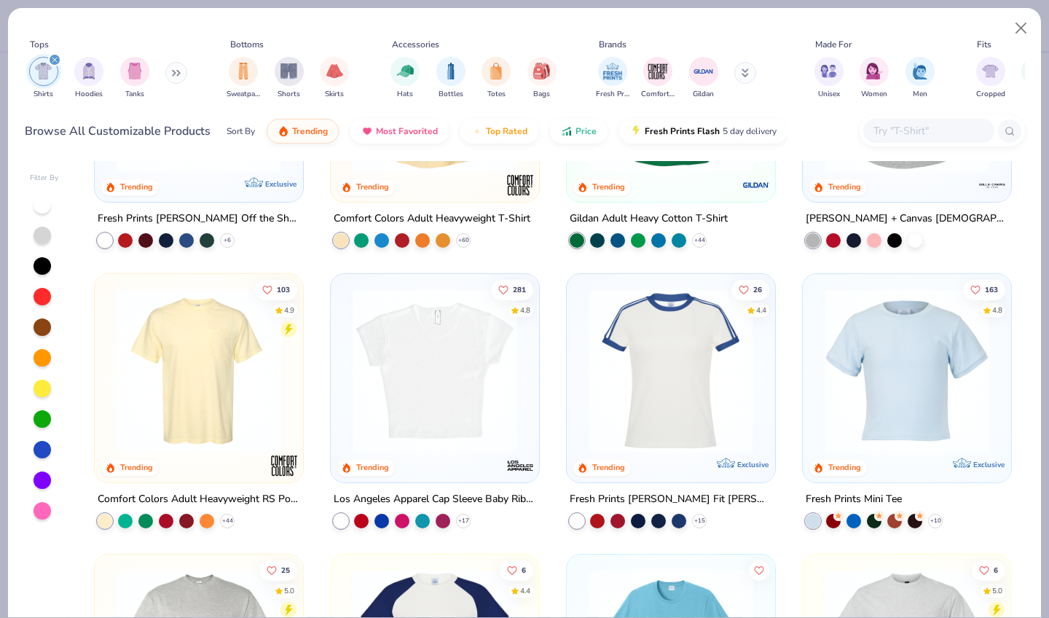
scroll to position [317, 0]
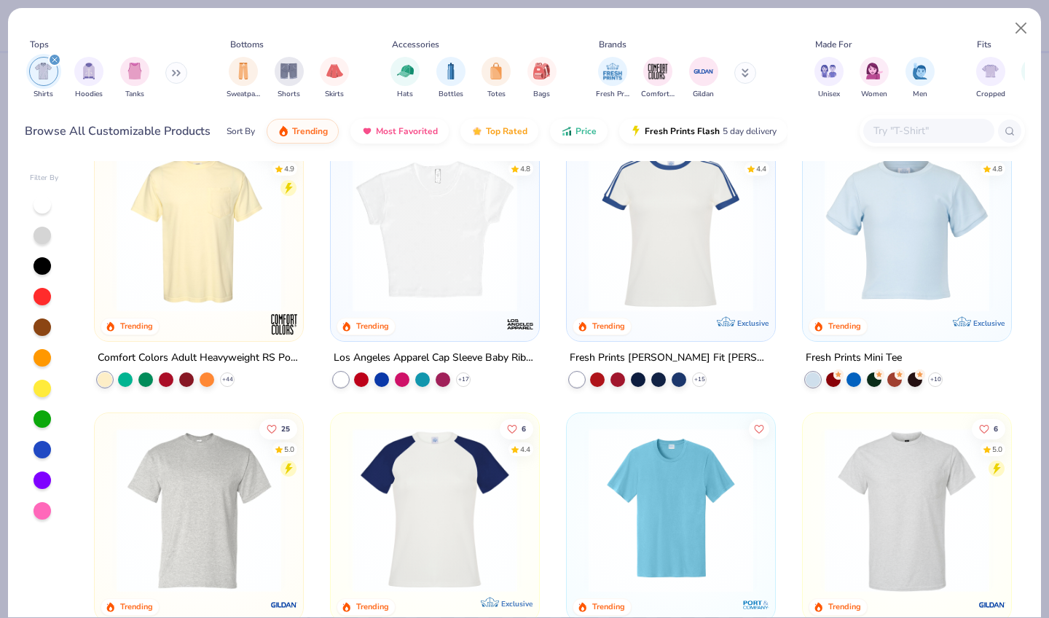
click at [429, 267] on img at bounding box center [434, 229] width 179 height 165
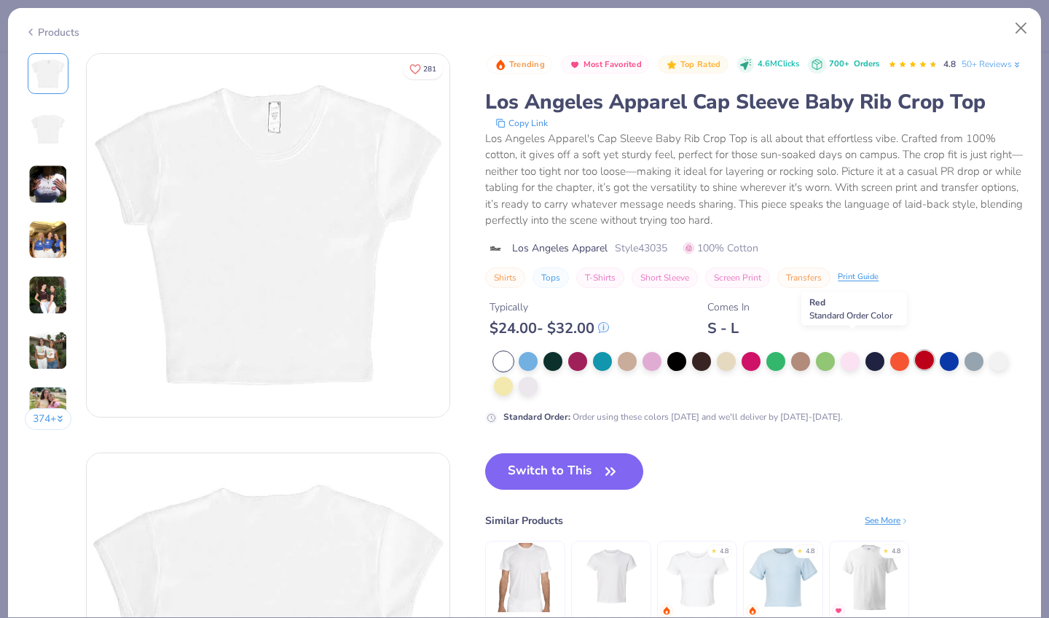
click at [915, 351] on div at bounding box center [924, 360] width 19 height 19
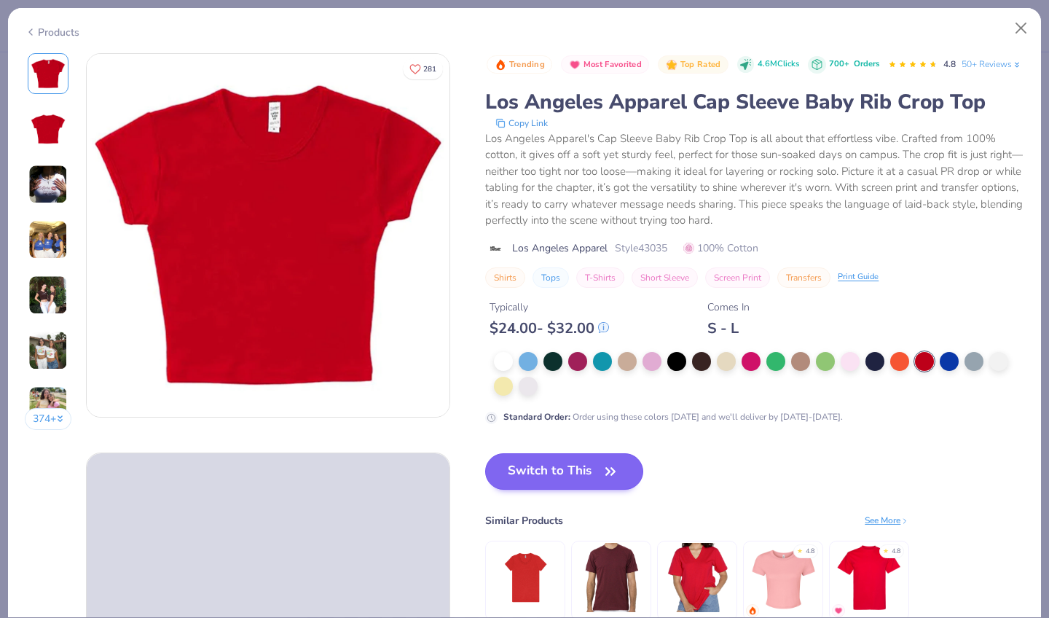
click at [505, 453] on button "Switch to This" at bounding box center [564, 471] width 158 height 36
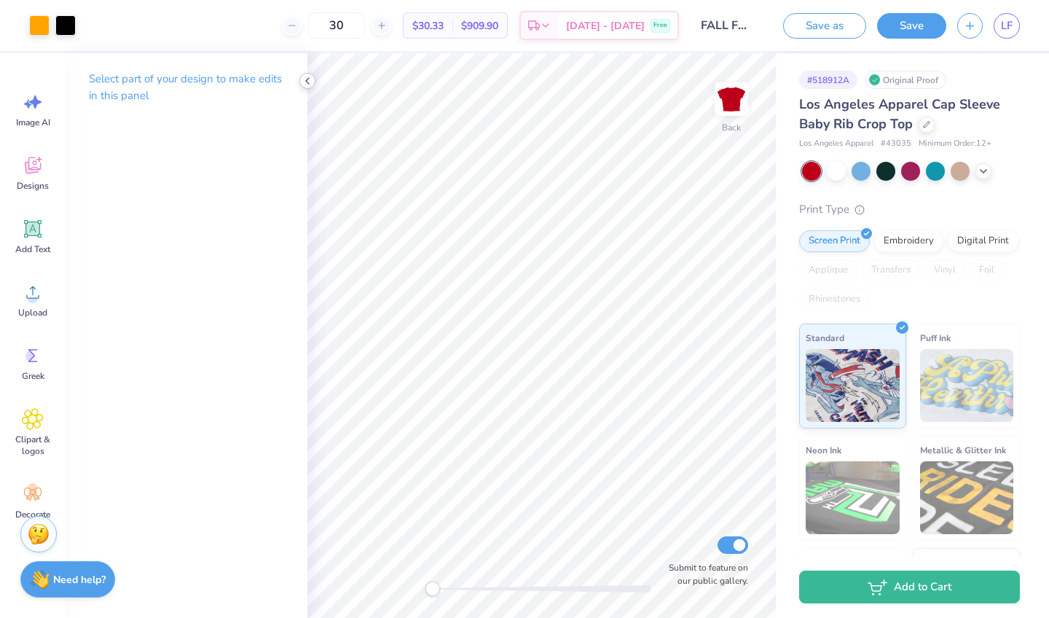
click at [306, 81] on polyline at bounding box center [307, 81] width 3 height 6
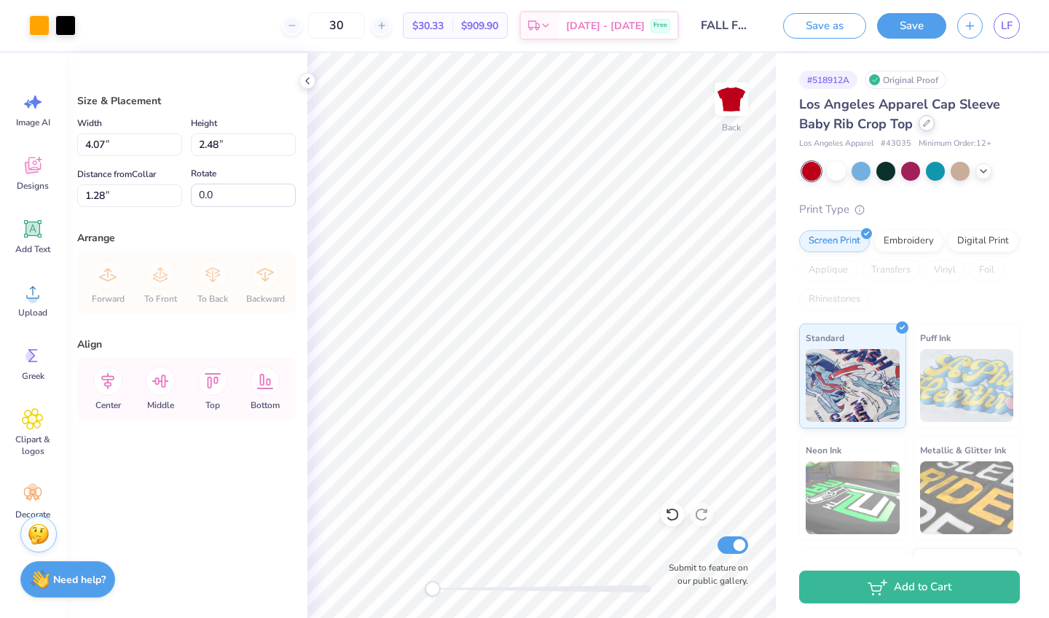
click at [931, 127] on div at bounding box center [927, 123] width 16 height 16
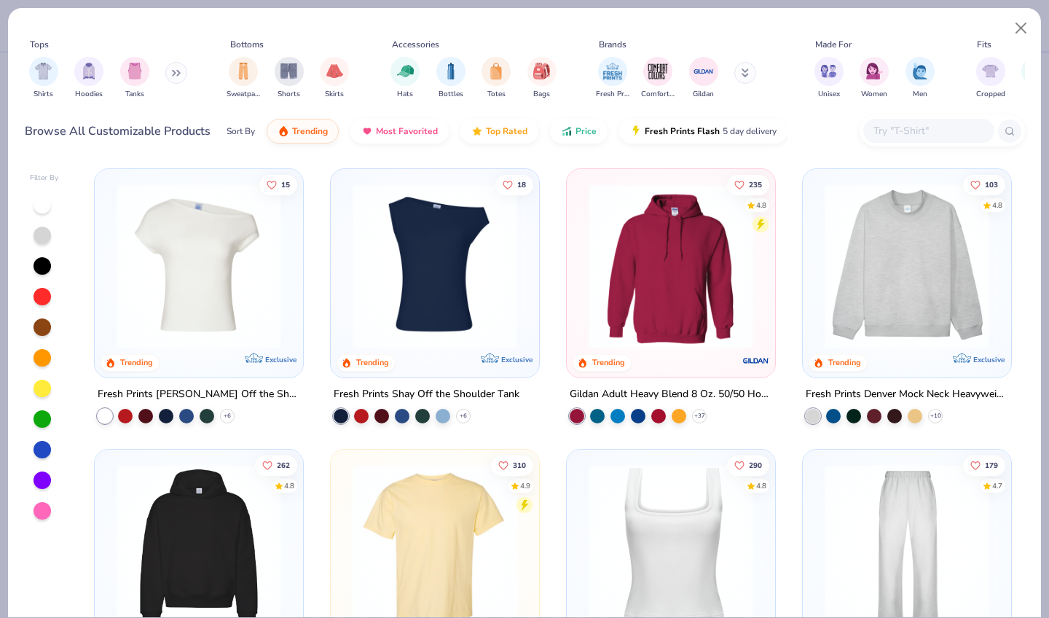
click at [175, 71] on icon at bounding box center [174, 73] width 2 height 5
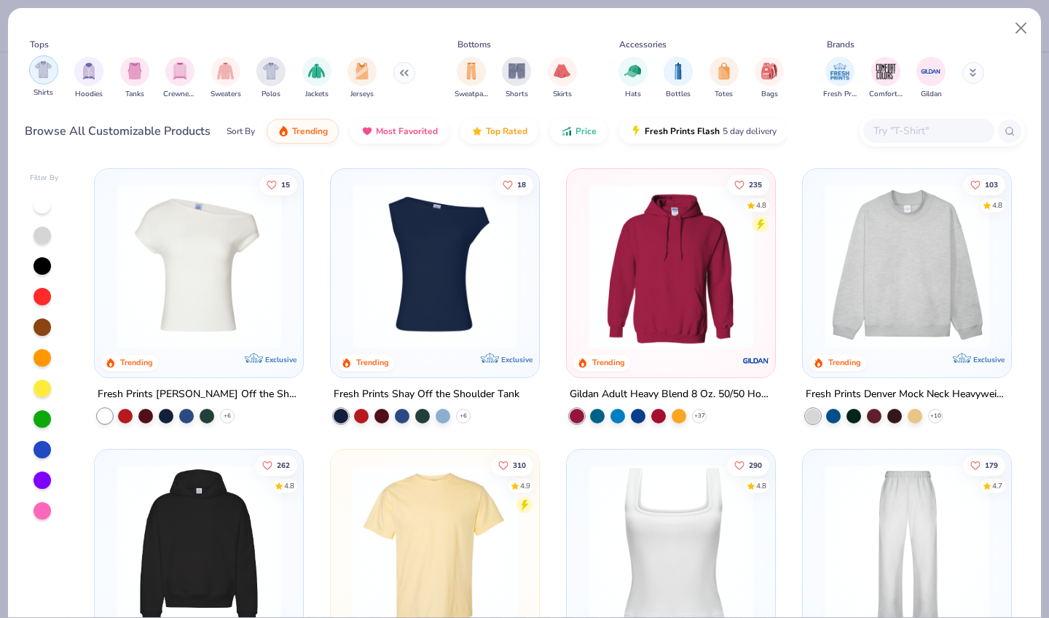
click at [39, 61] on img "filter for Shirts" at bounding box center [43, 69] width 17 height 17
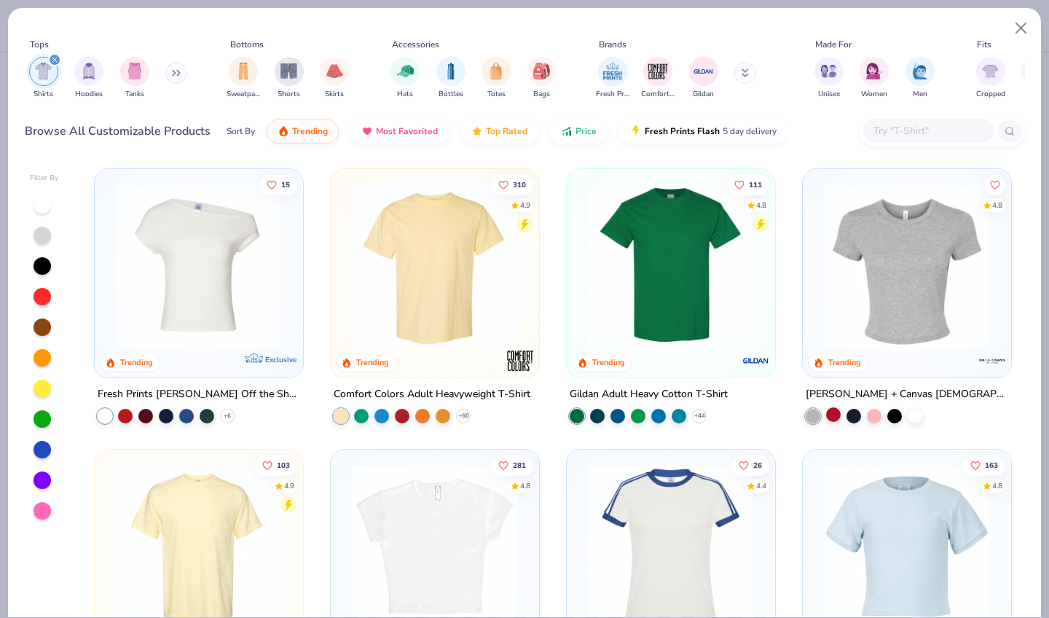
click at [836, 407] on div at bounding box center [833, 414] width 15 height 15
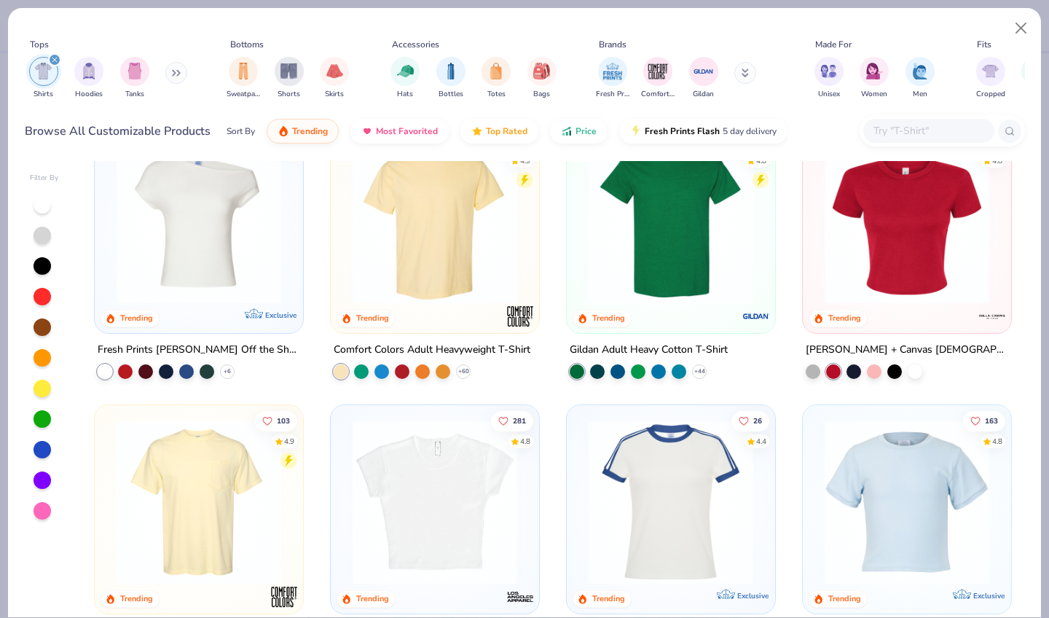
scroll to position [37, 0]
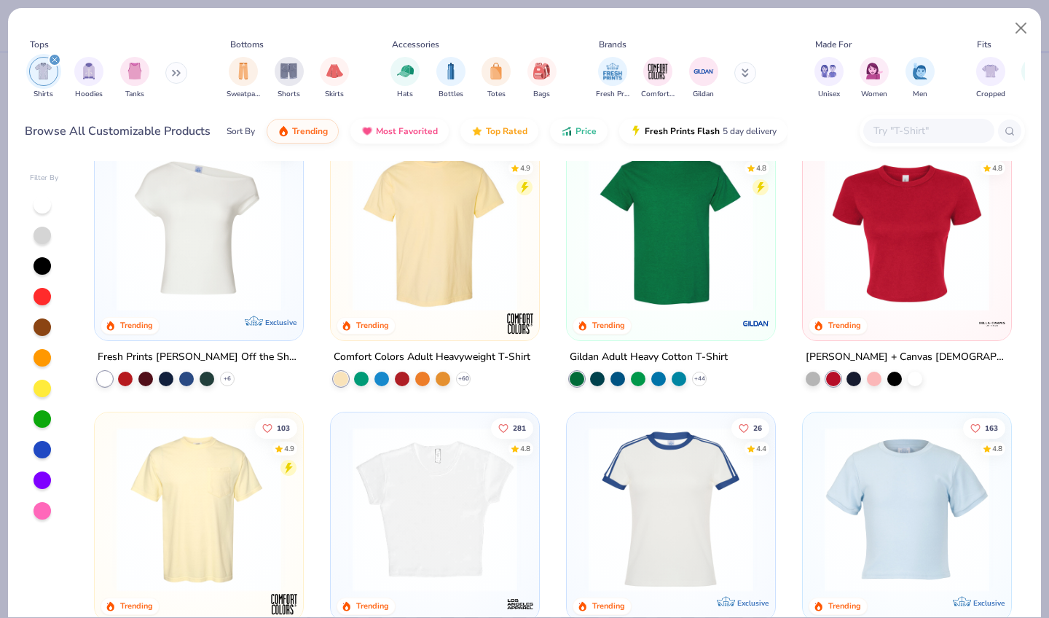
click at [882, 199] on img at bounding box center [907, 228] width 179 height 165
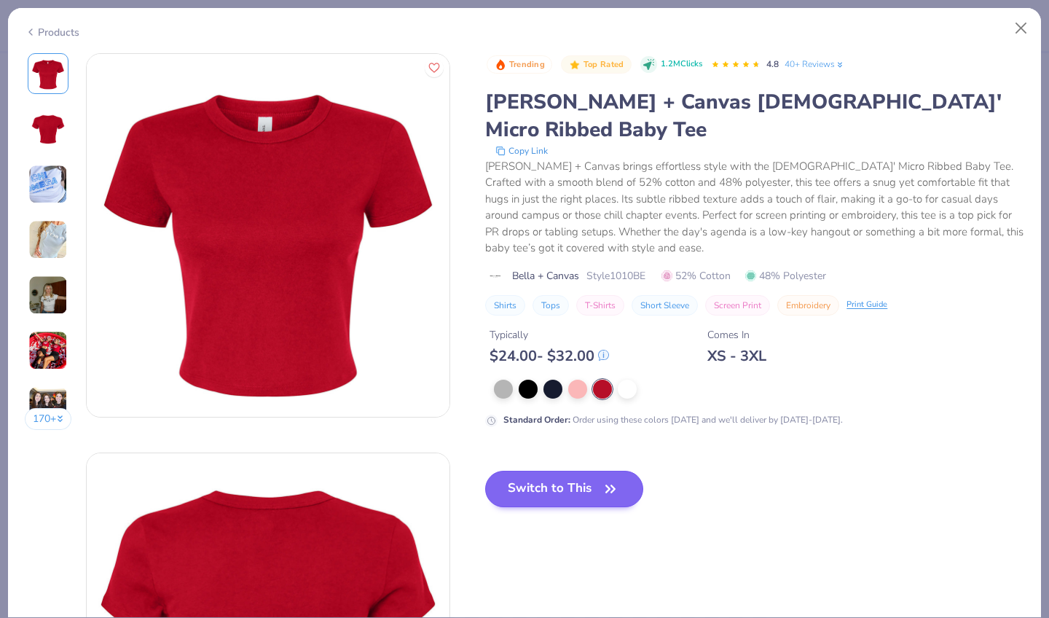
click at [498, 471] on button "Switch to This" at bounding box center [564, 489] width 158 height 36
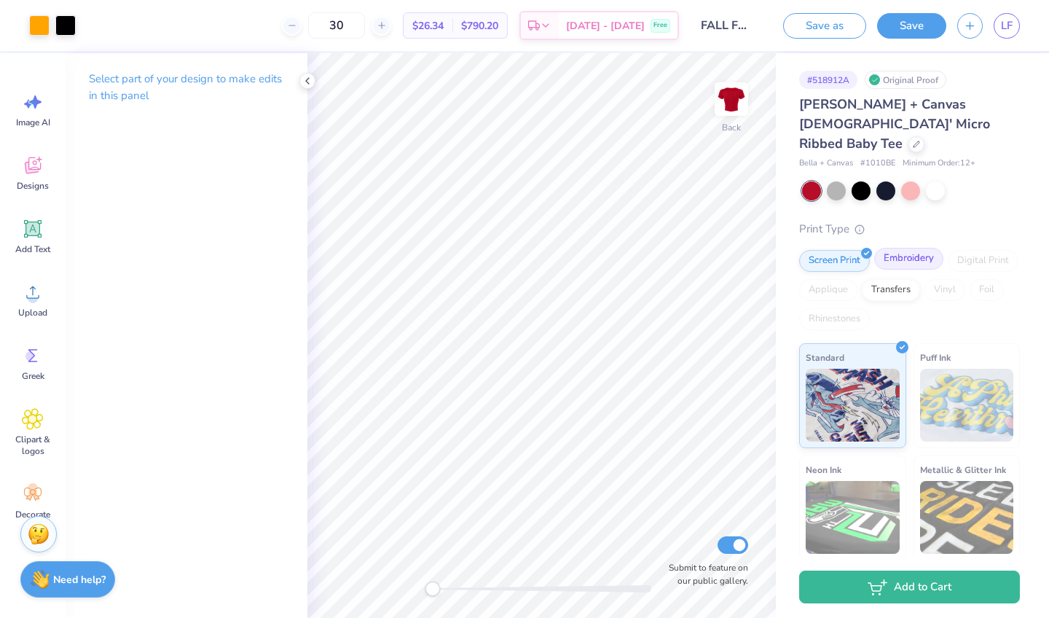
click at [910, 248] on div "Embroidery" at bounding box center [909, 259] width 69 height 22
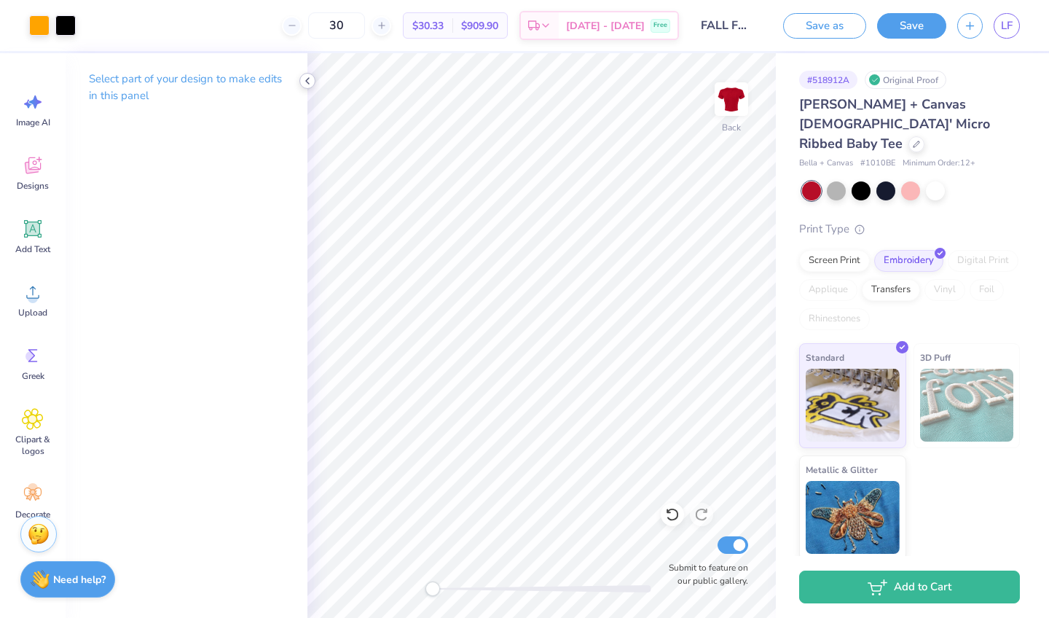
click at [307, 76] on icon at bounding box center [308, 81] width 12 height 12
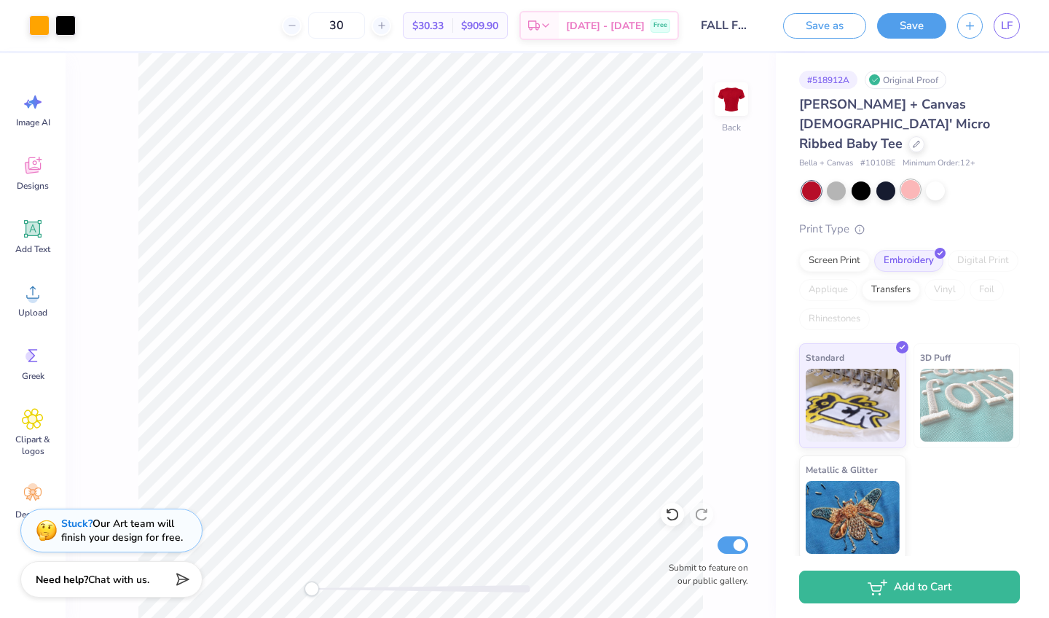
click at [918, 180] on div at bounding box center [911, 189] width 19 height 19
click at [937, 180] on div at bounding box center [935, 189] width 19 height 19
click at [845, 248] on div "Screen Print" at bounding box center [834, 259] width 71 height 22
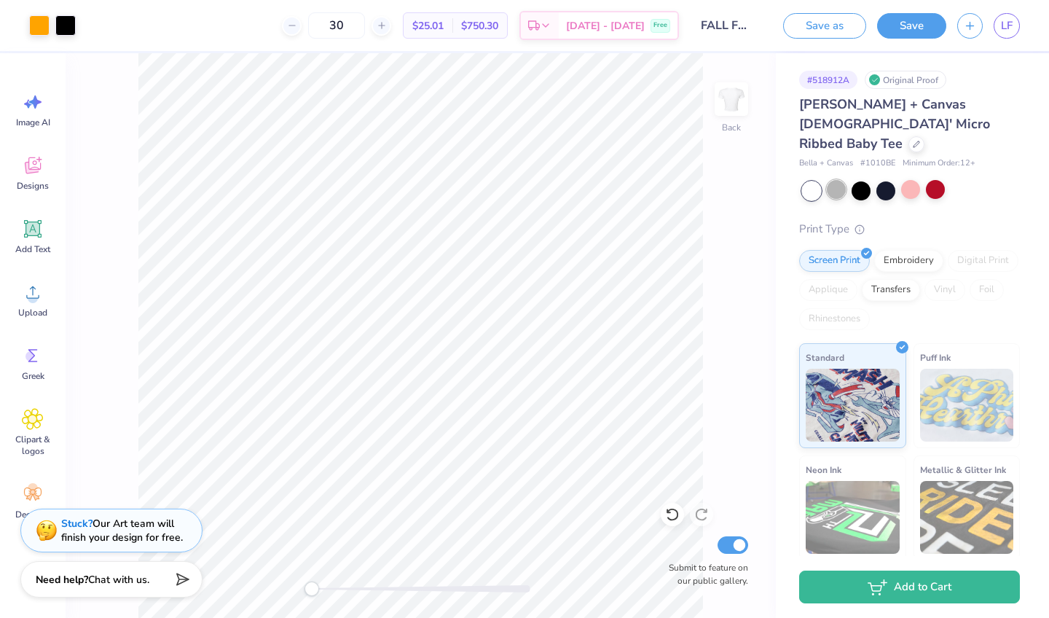
click at [837, 180] on div at bounding box center [836, 189] width 19 height 19
click at [854, 180] on div at bounding box center [861, 189] width 19 height 19
click at [886, 180] on div at bounding box center [886, 189] width 19 height 19
click at [907, 180] on div at bounding box center [911, 189] width 19 height 19
click at [939, 180] on div at bounding box center [935, 189] width 19 height 19
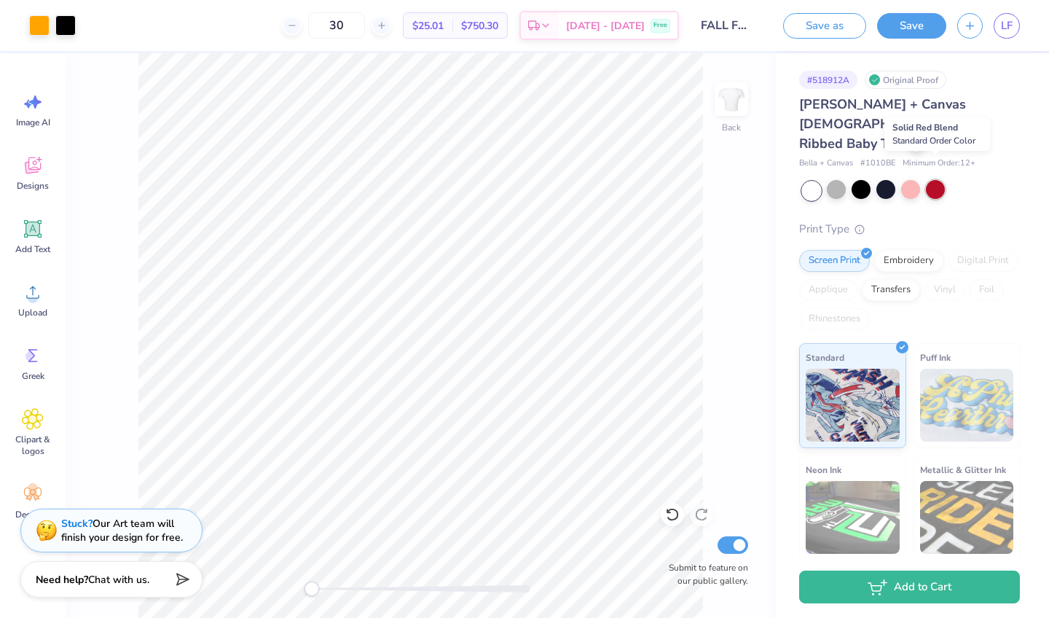
click at [932, 180] on div at bounding box center [935, 189] width 19 height 19
click at [936, 180] on div at bounding box center [935, 189] width 19 height 19
click at [909, 135] on div at bounding box center [917, 143] width 16 height 16
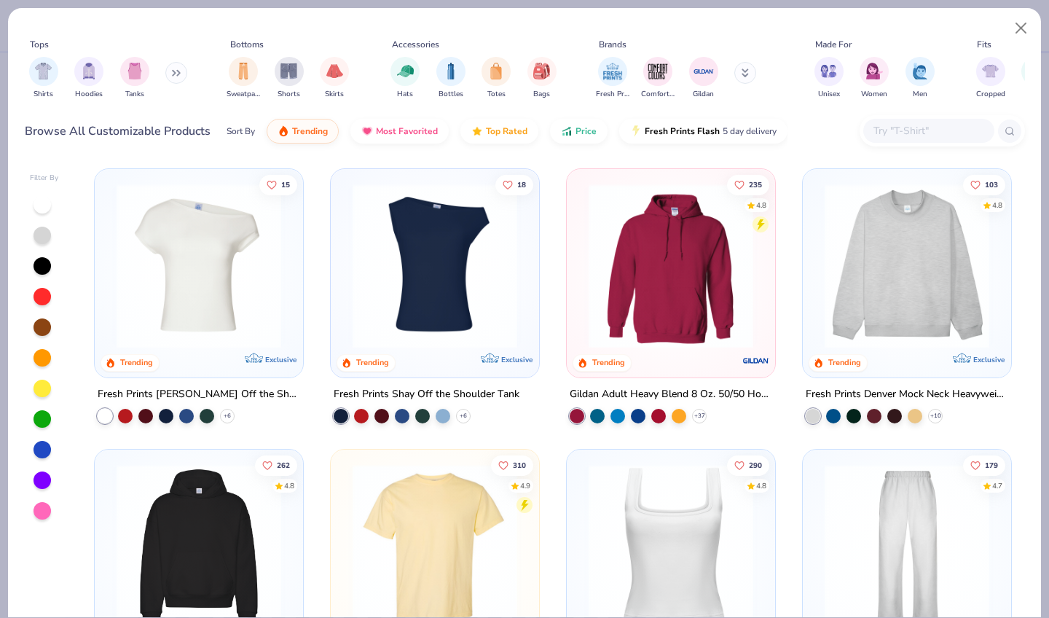
click at [173, 62] on button at bounding box center [176, 73] width 22 height 22
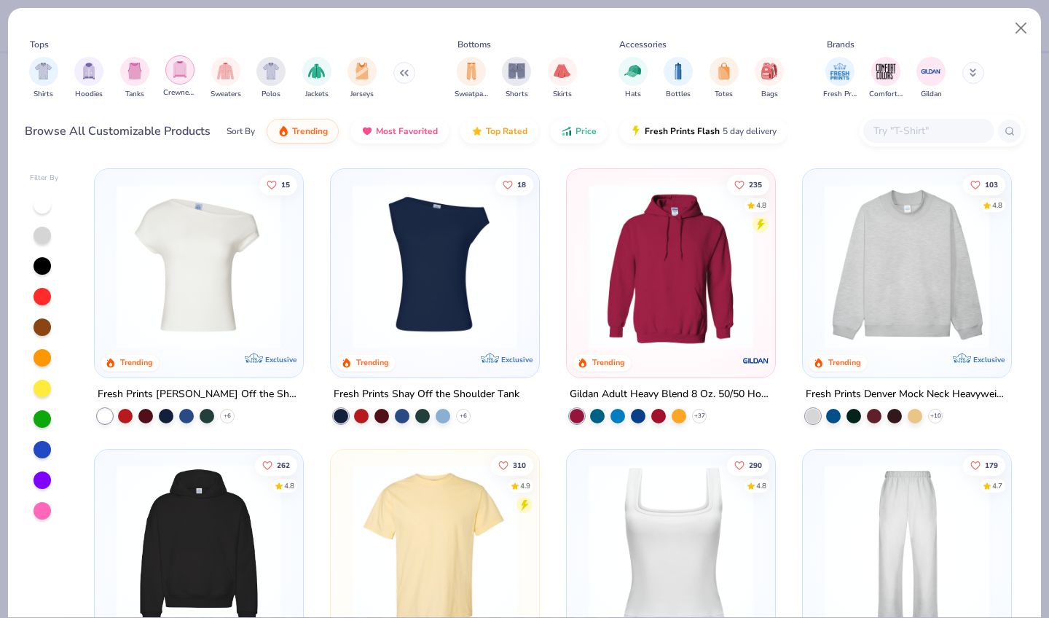
click at [182, 61] on img "filter for Crewnecks" at bounding box center [180, 69] width 16 height 17
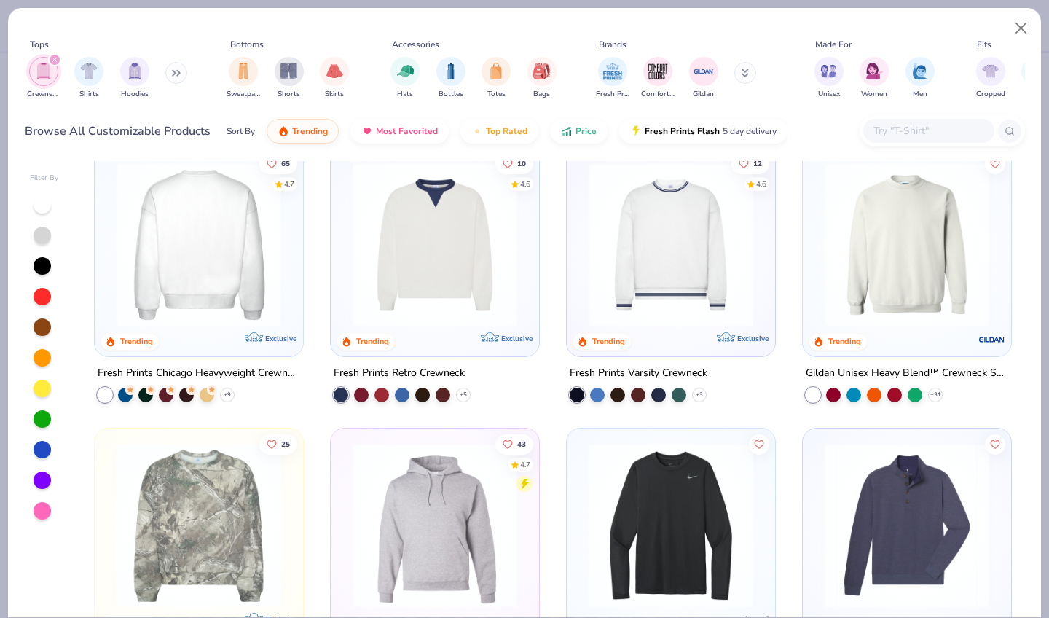
scroll to position [26, 0]
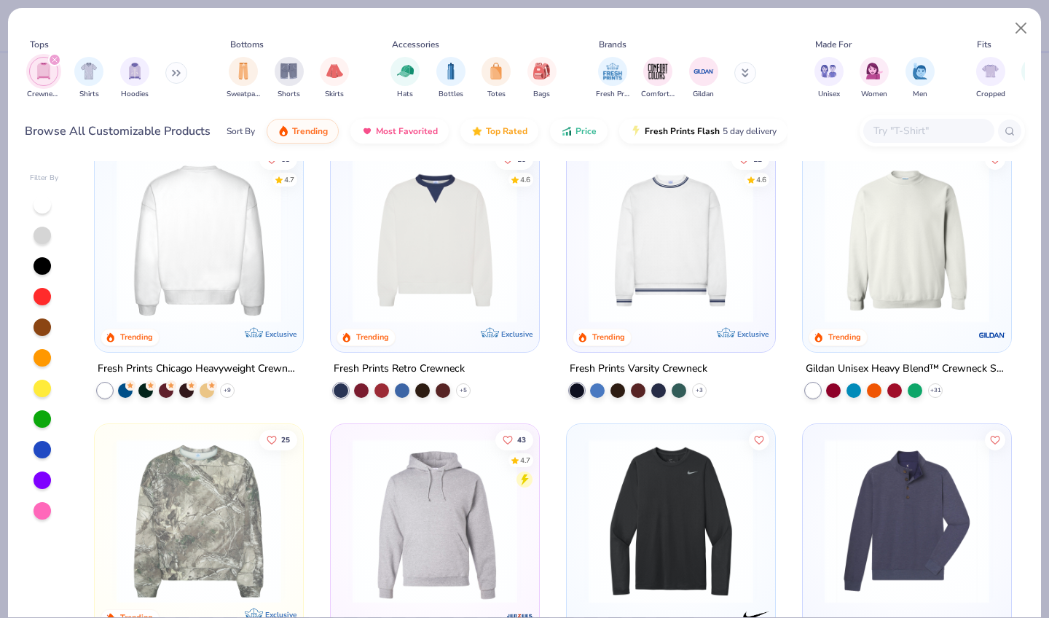
click at [875, 158] on img at bounding box center [907, 240] width 179 height 165
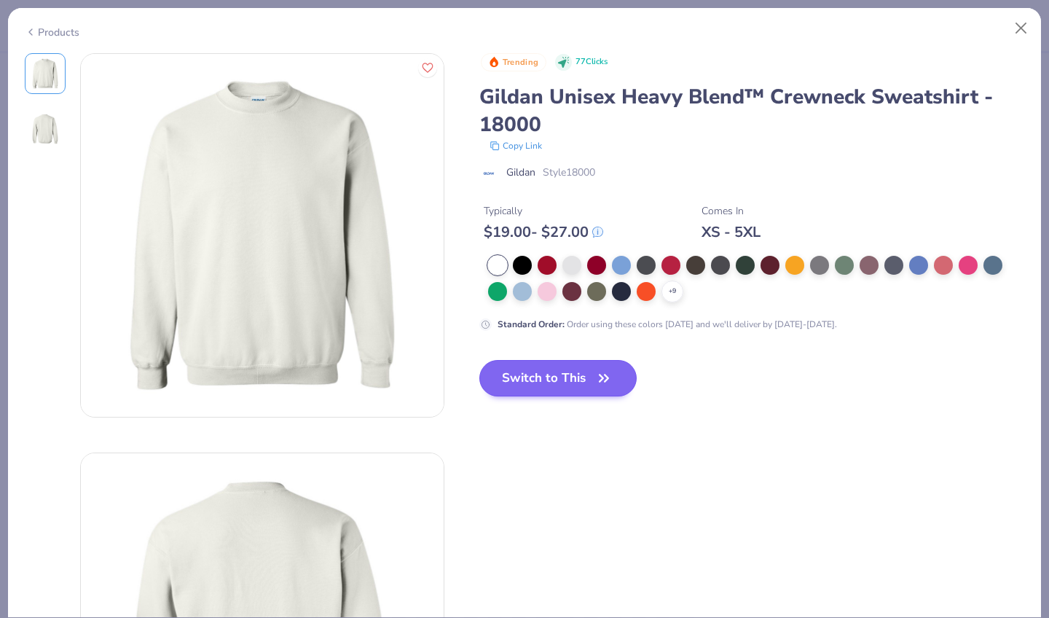
click at [502, 360] on button "Switch to This" at bounding box center [559, 378] width 158 height 36
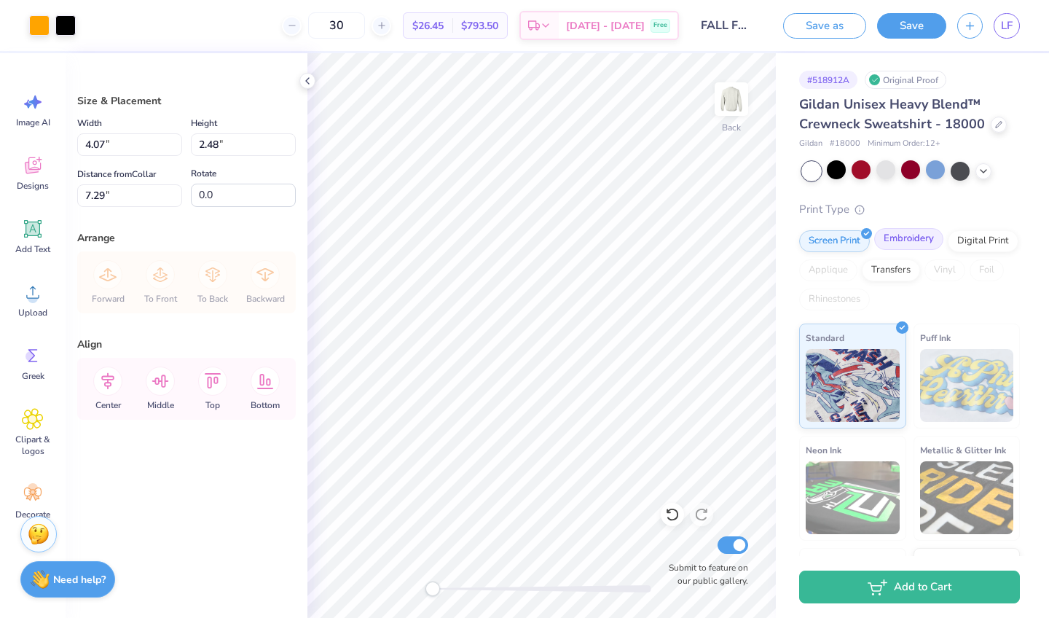
click at [918, 236] on div "Embroidery" at bounding box center [909, 239] width 69 height 22
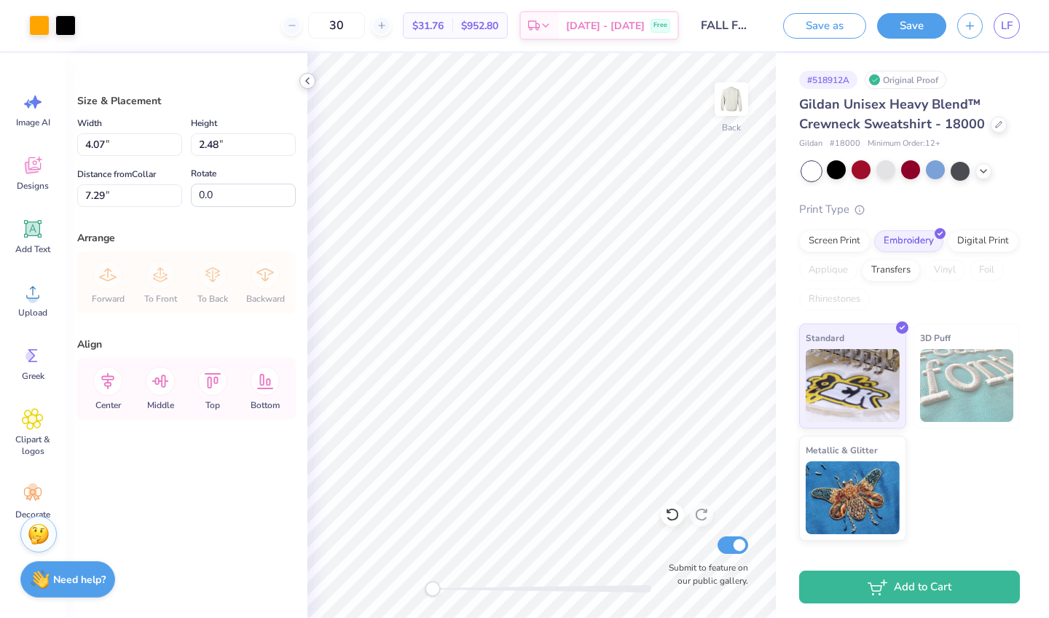
click at [309, 79] on icon at bounding box center [308, 81] width 12 height 12
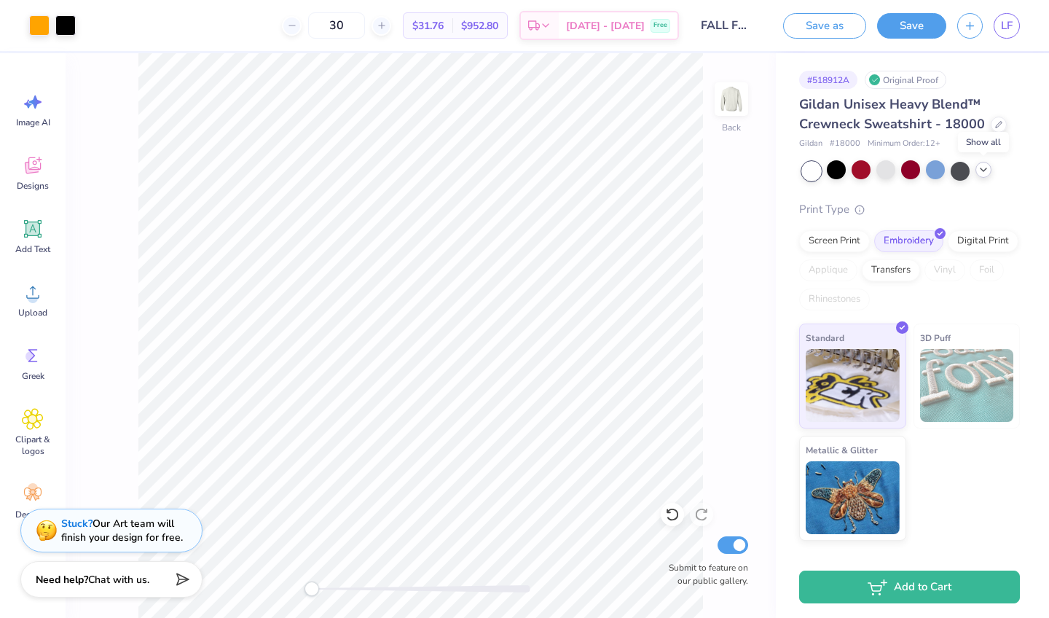
click at [985, 173] on icon at bounding box center [984, 170] width 12 height 12
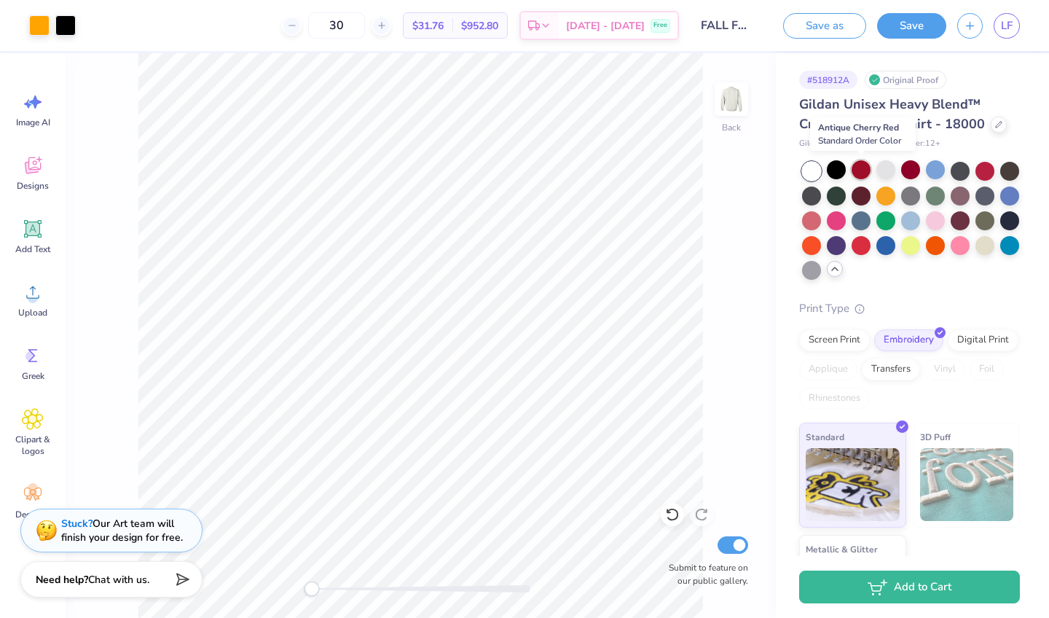
click at [856, 169] on div at bounding box center [861, 169] width 19 height 19
click at [918, 171] on div at bounding box center [911, 169] width 19 height 19
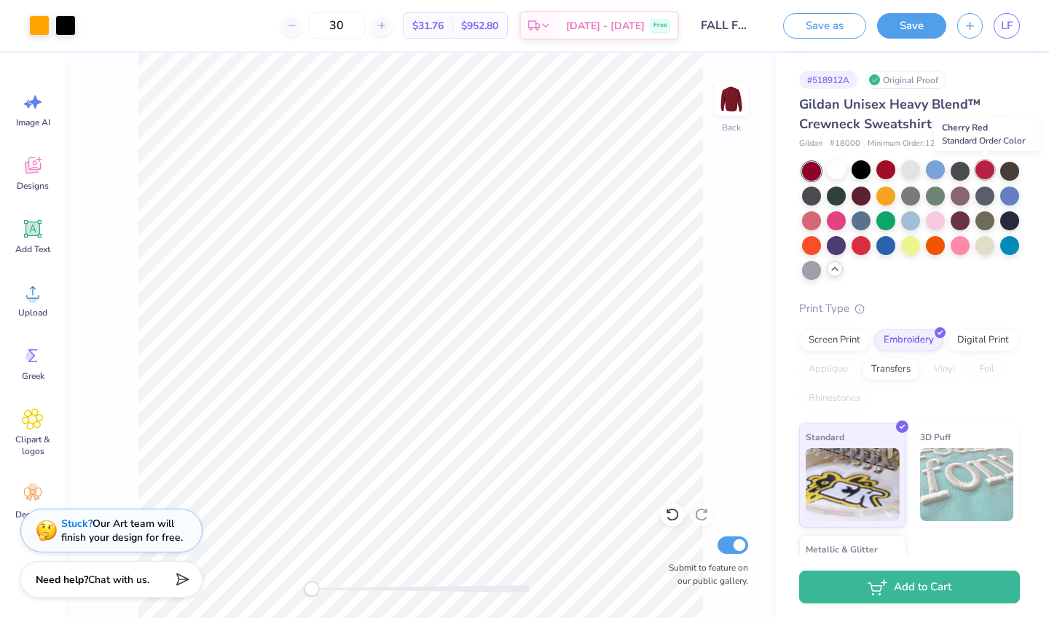
click at [985, 172] on div at bounding box center [985, 169] width 19 height 19
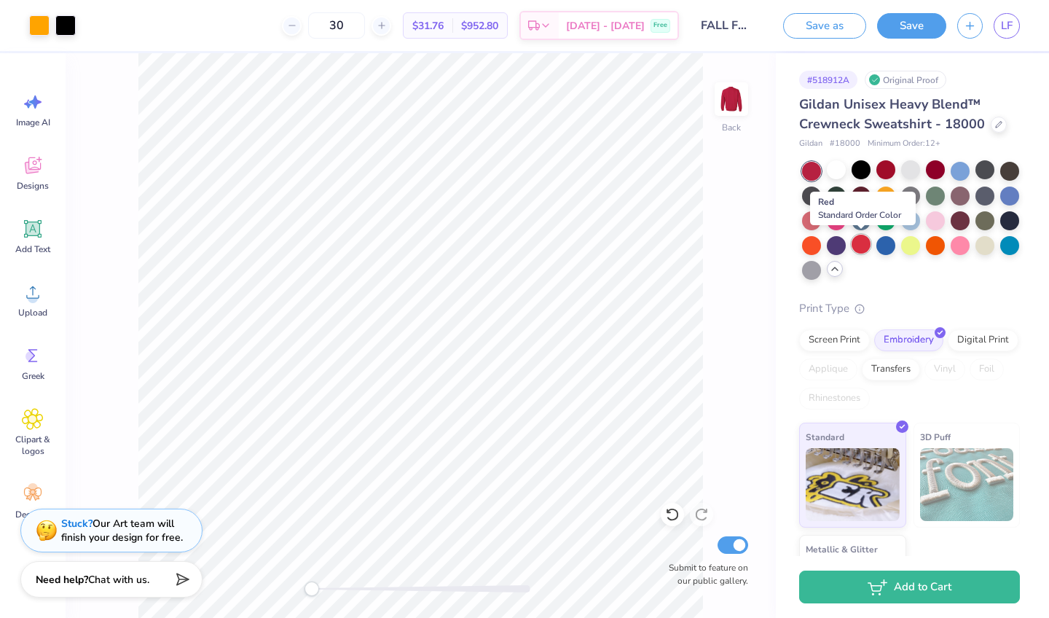
click at [857, 246] on div at bounding box center [861, 244] width 19 height 19
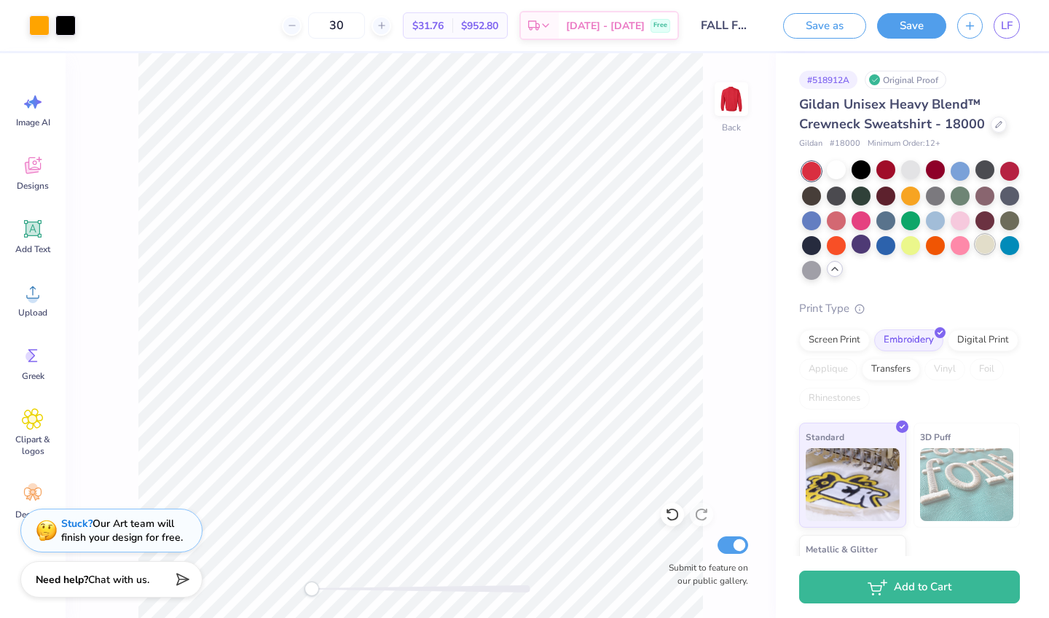
click at [987, 247] on div at bounding box center [985, 244] width 19 height 19
click at [834, 168] on div at bounding box center [836, 169] width 19 height 19
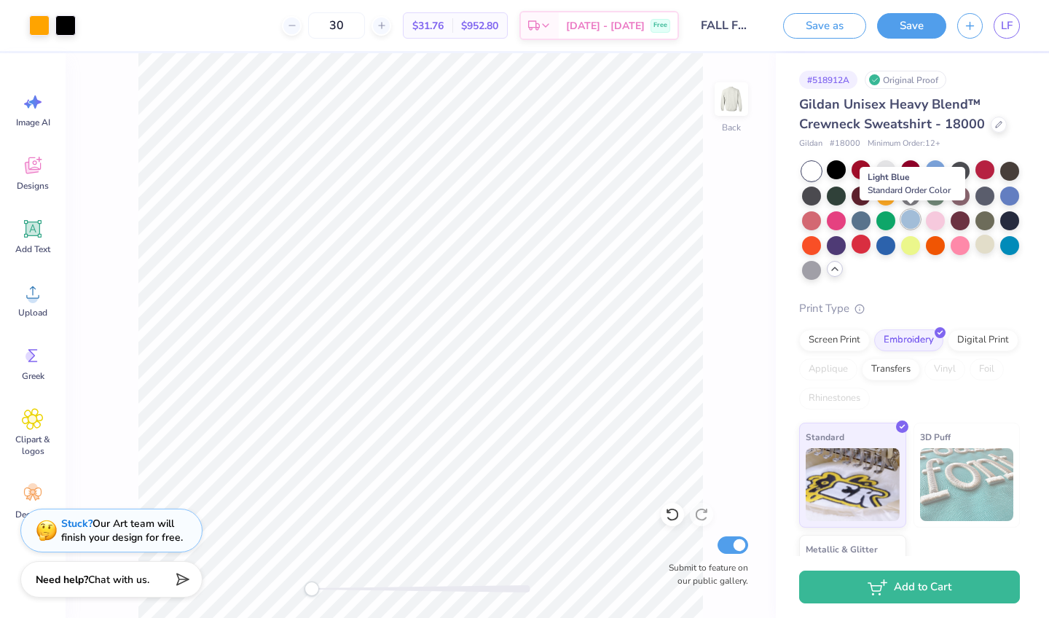
click at [909, 224] on div at bounding box center [911, 219] width 19 height 19
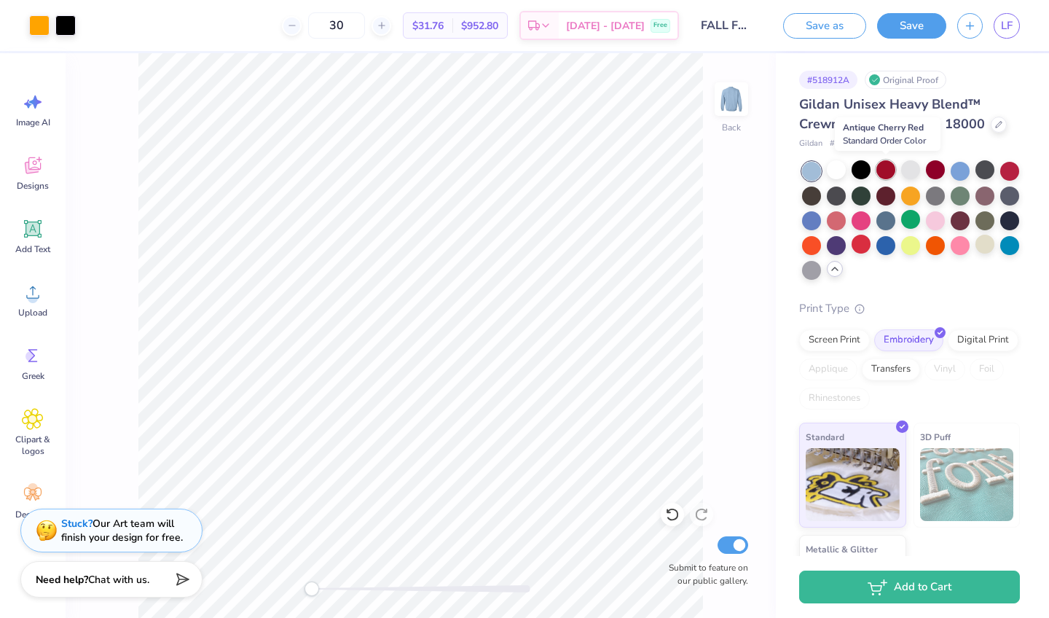
click at [880, 166] on div at bounding box center [886, 169] width 19 height 19
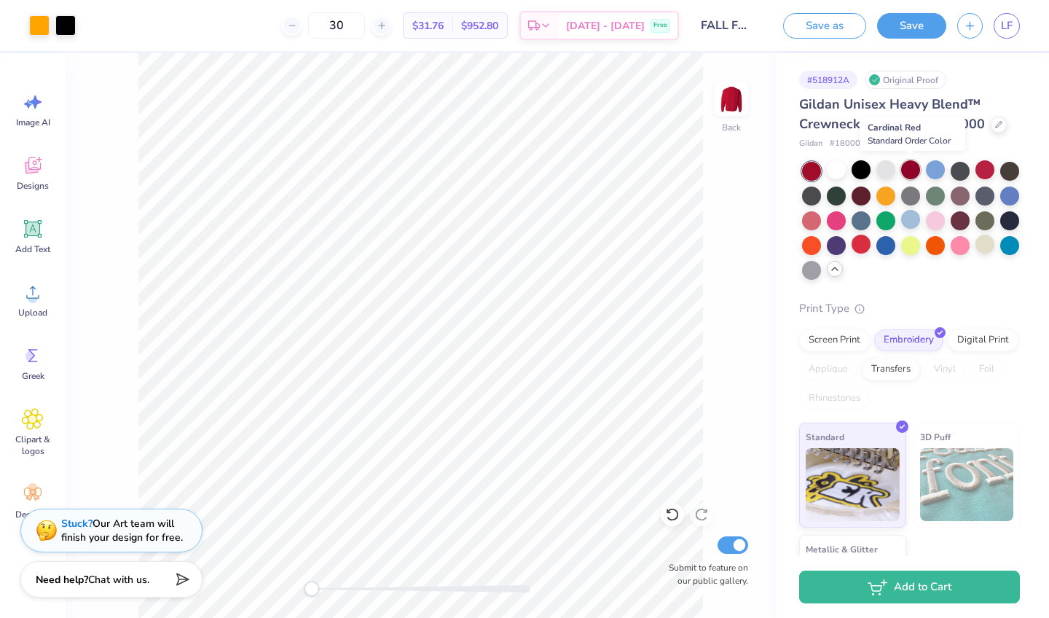
click at [908, 174] on div at bounding box center [911, 169] width 19 height 19
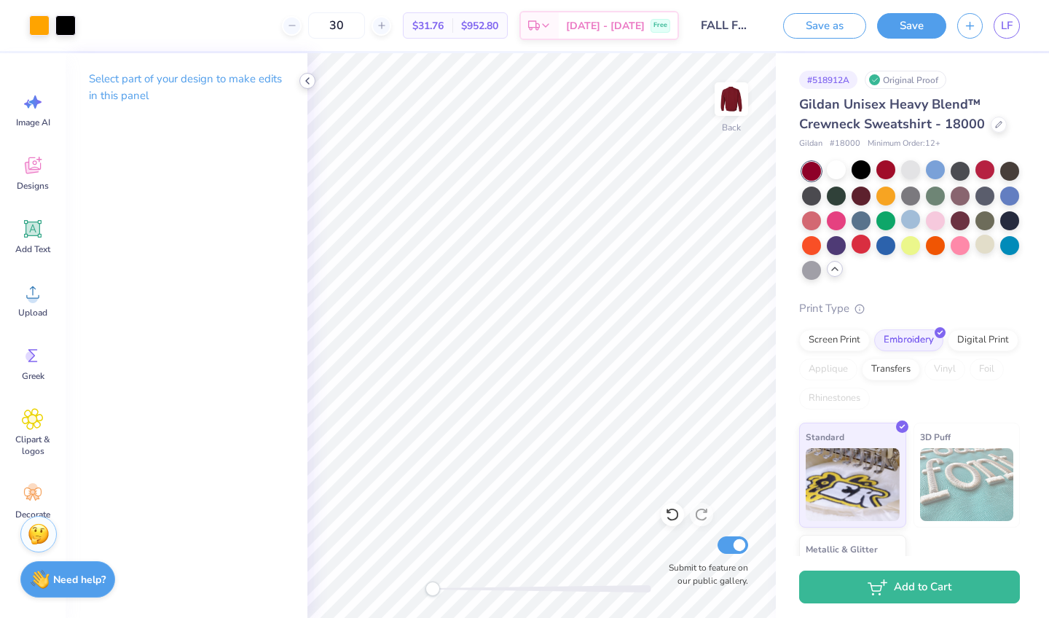
click at [305, 78] on icon at bounding box center [308, 81] width 12 height 12
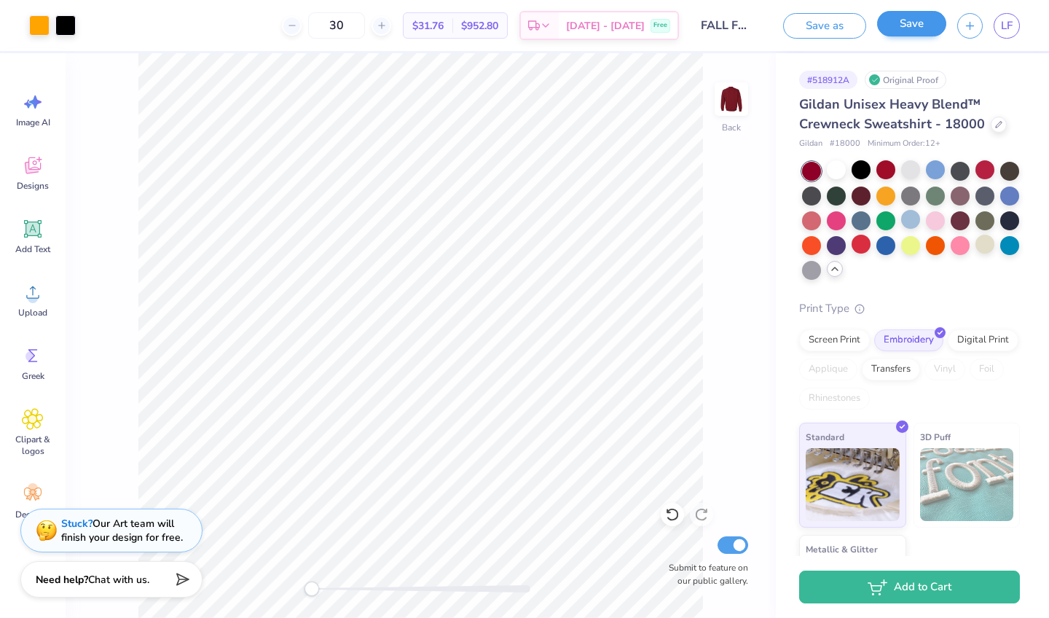
click at [892, 26] on button "Save" at bounding box center [911, 24] width 69 height 26
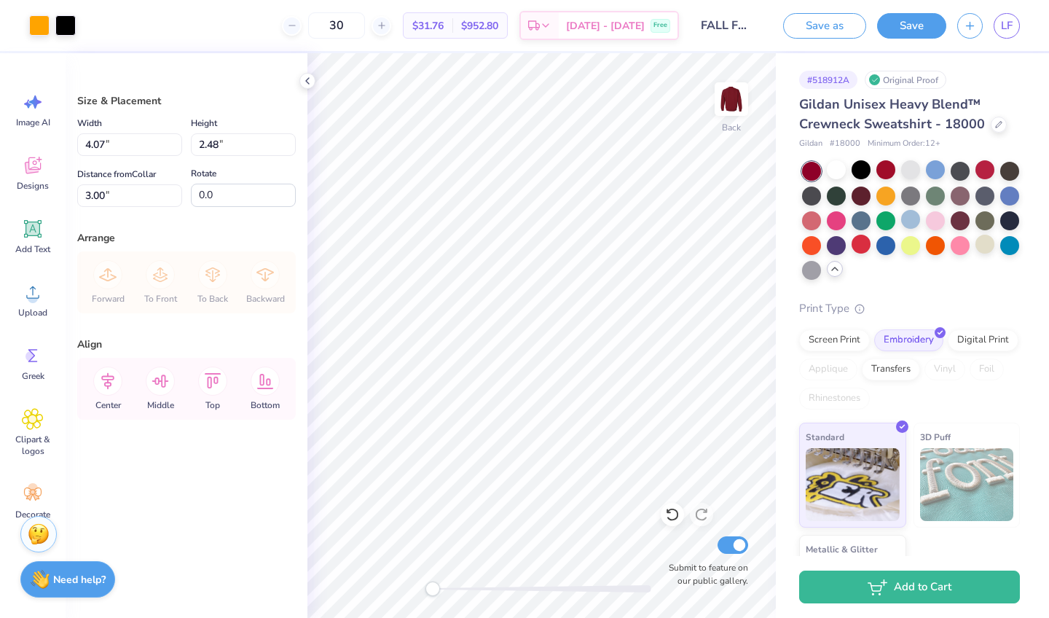
type input "4.47"
type input "2.73"
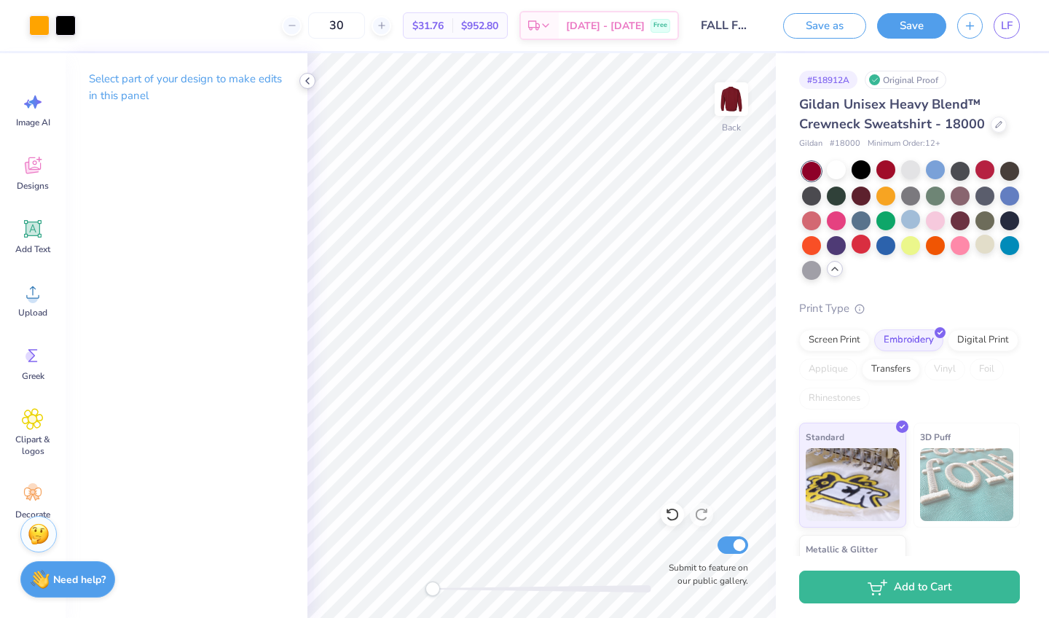
click at [312, 79] on icon at bounding box center [308, 81] width 12 height 12
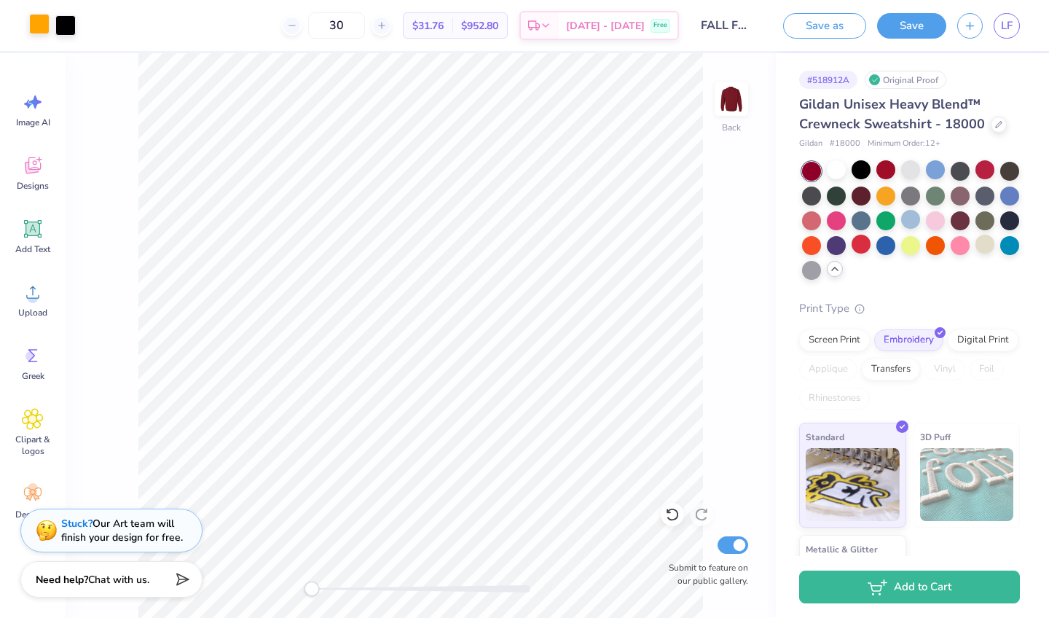
click at [36, 17] on div at bounding box center [39, 24] width 20 height 20
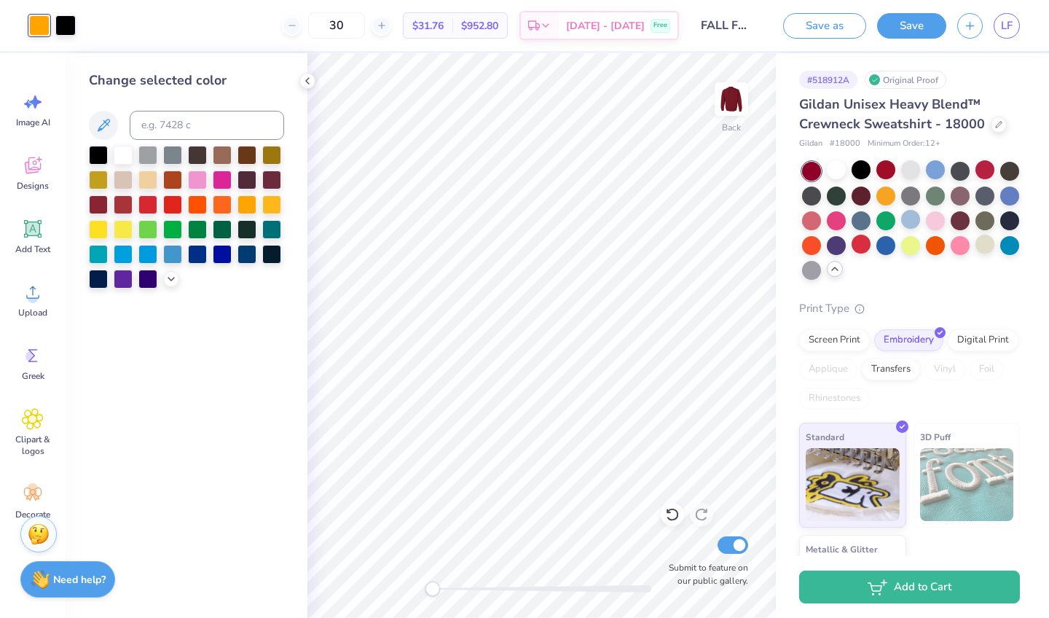
click at [165, 274] on div at bounding box center [186, 217] width 195 height 143
click at [167, 279] on icon at bounding box center [171, 278] width 12 height 12
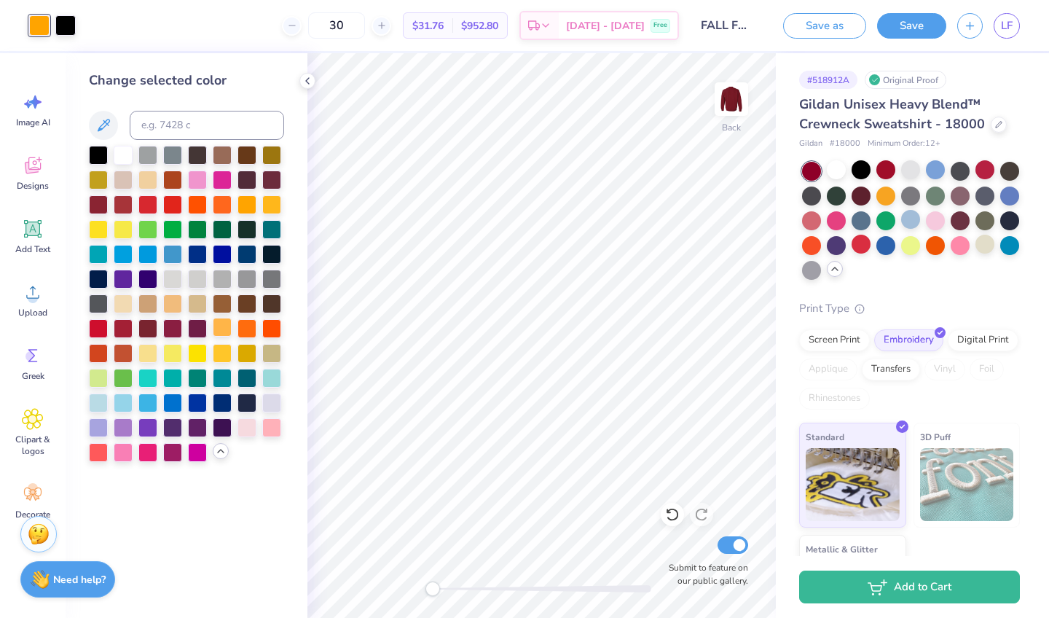
click at [221, 335] on div at bounding box center [222, 327] width 19 height 19
click at [224, 358] on div at bounding box center [222, 352] width 19 height 19
click at [222, 330] on div at bounding box center [222, 327] width 19 height 19
click at [222, 349] on div at bounding box center [222, 352] width 19 height 19
click at [222, 325] on div at bounding box center [222, 328] width 19 height 19
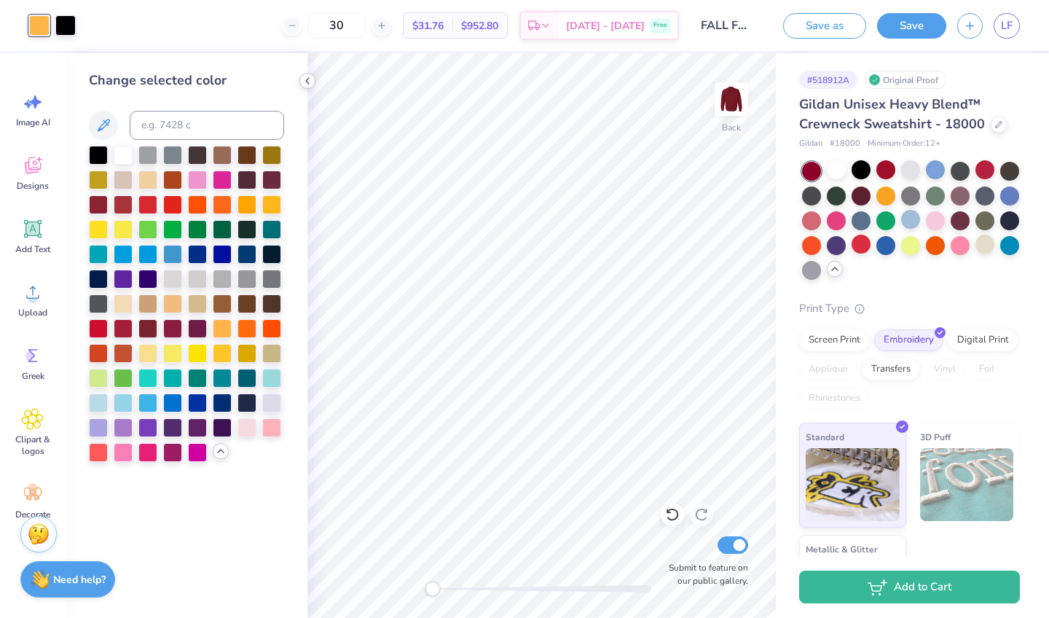
click at [305, 79] on icon at bounding box center [308, 81] width 12 height 12
